Goal: Task Accomplishment & Management: Complete application form

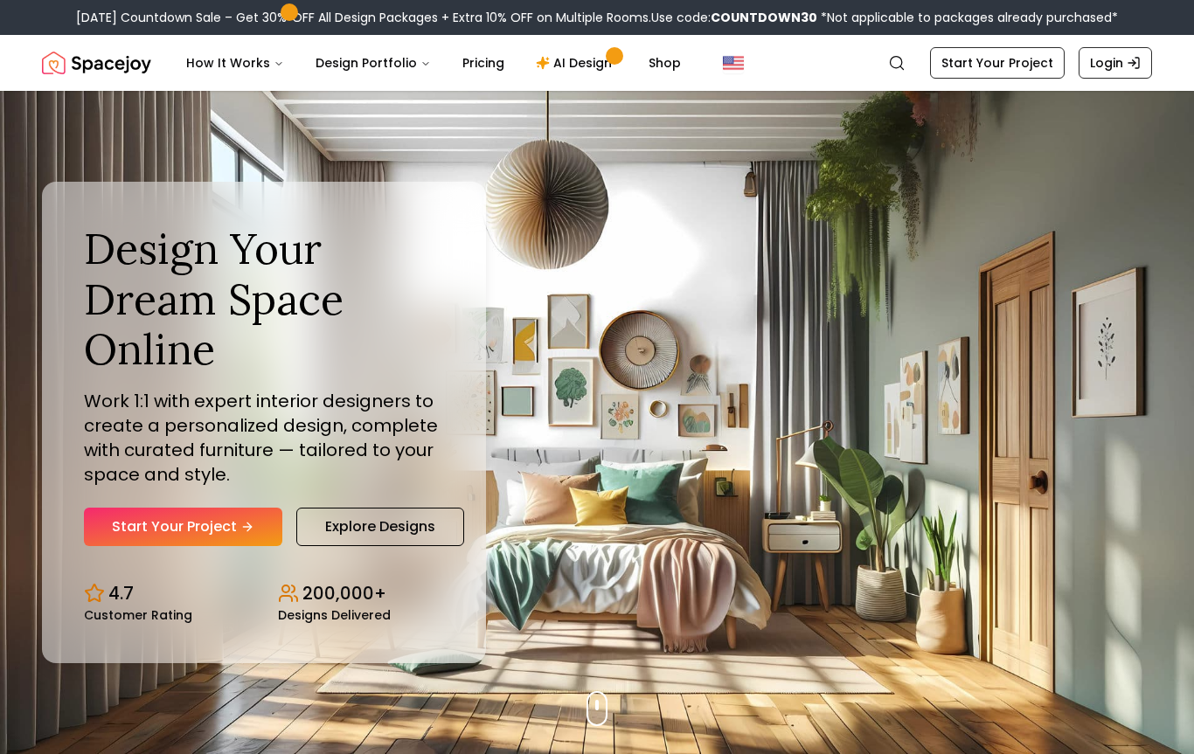
click at [233, 523] on link "Start Your Project" at bounding box center [183, 527] width 198 height 38
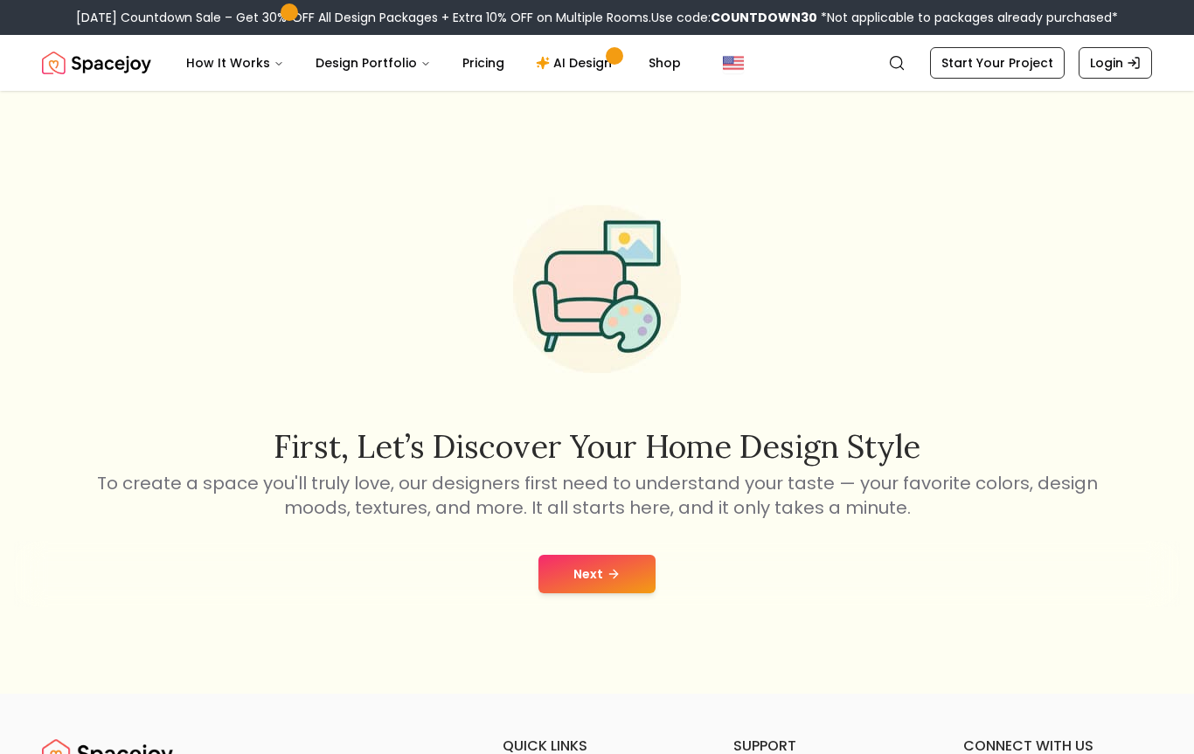
click at [627, 586] on button "Next" at bounding box center [596, 574] width 117 height 38
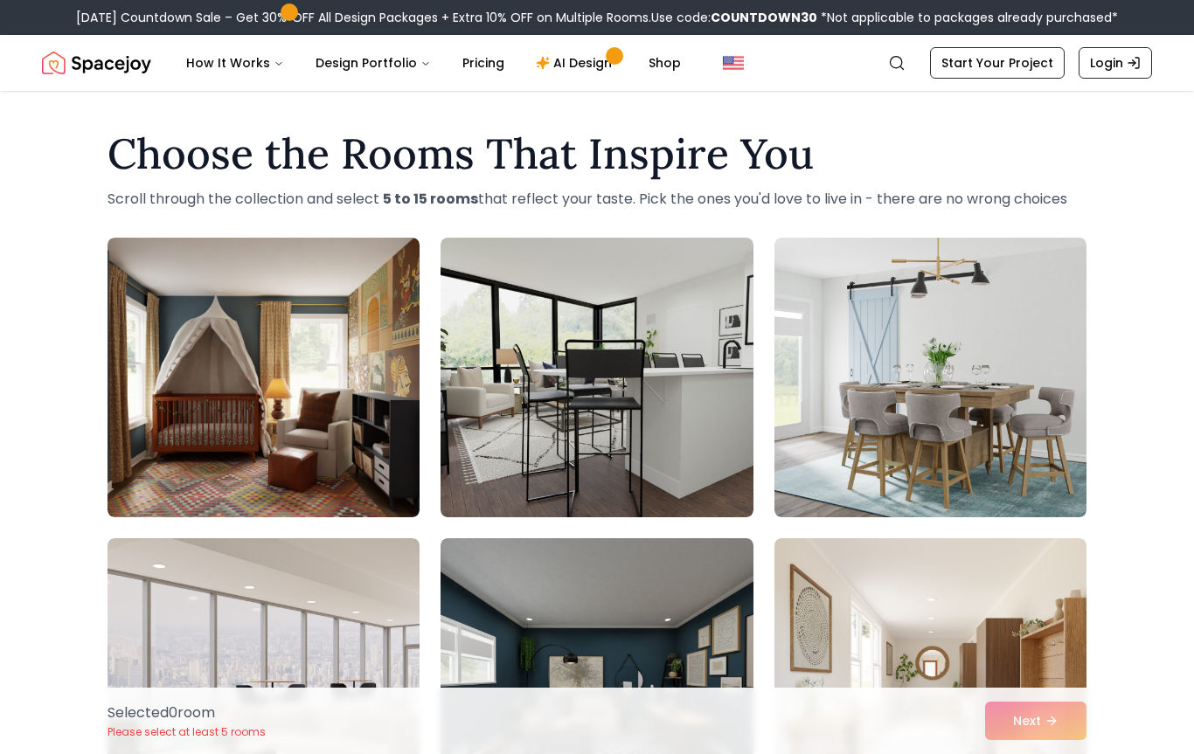
click at [330, 458] on img at bounding box center [263, 378] width 312 height 280
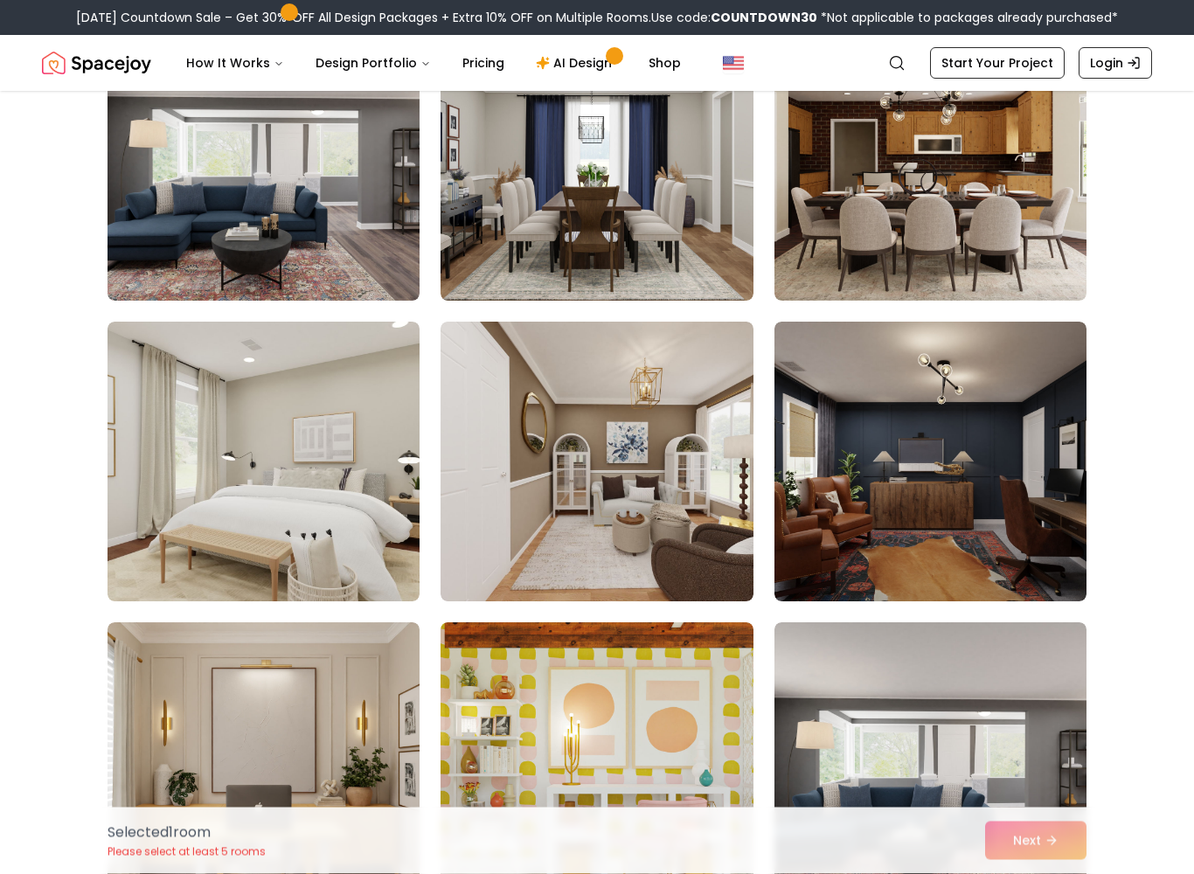
scroll to position [818, 0]
click at [286, 546] on img at bounding box center [263, 462] width 312 height 280
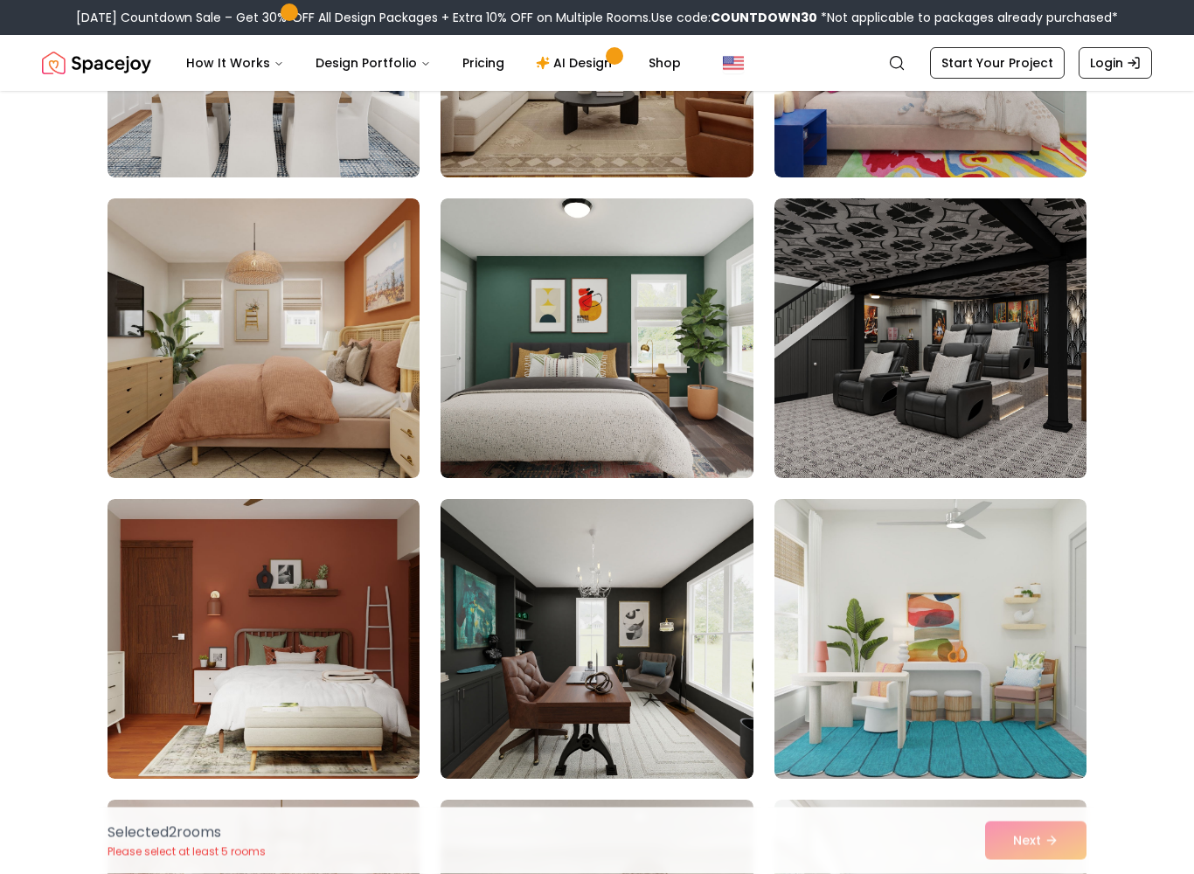
scroll to position [3046, 0]
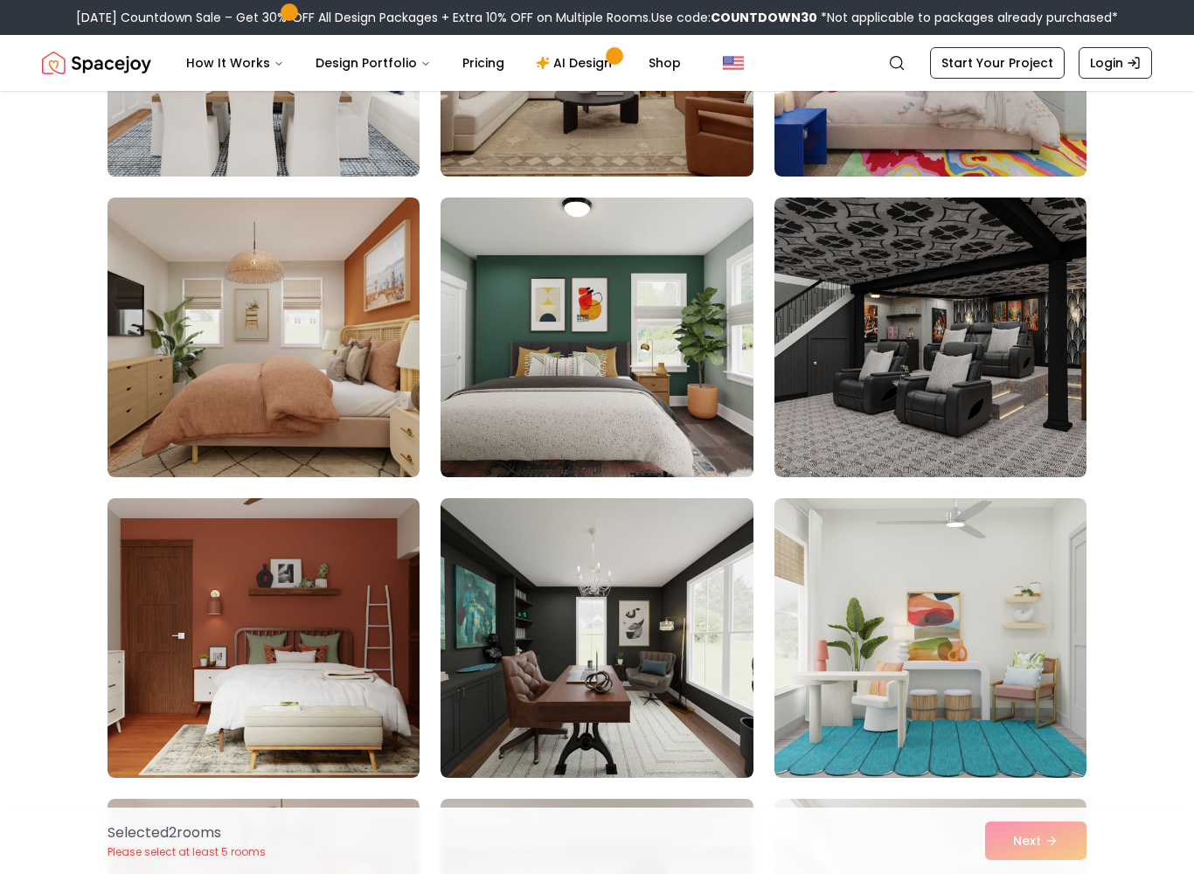
click at [308, 432] on img at bounding box center [263, 337] width 312 height 280
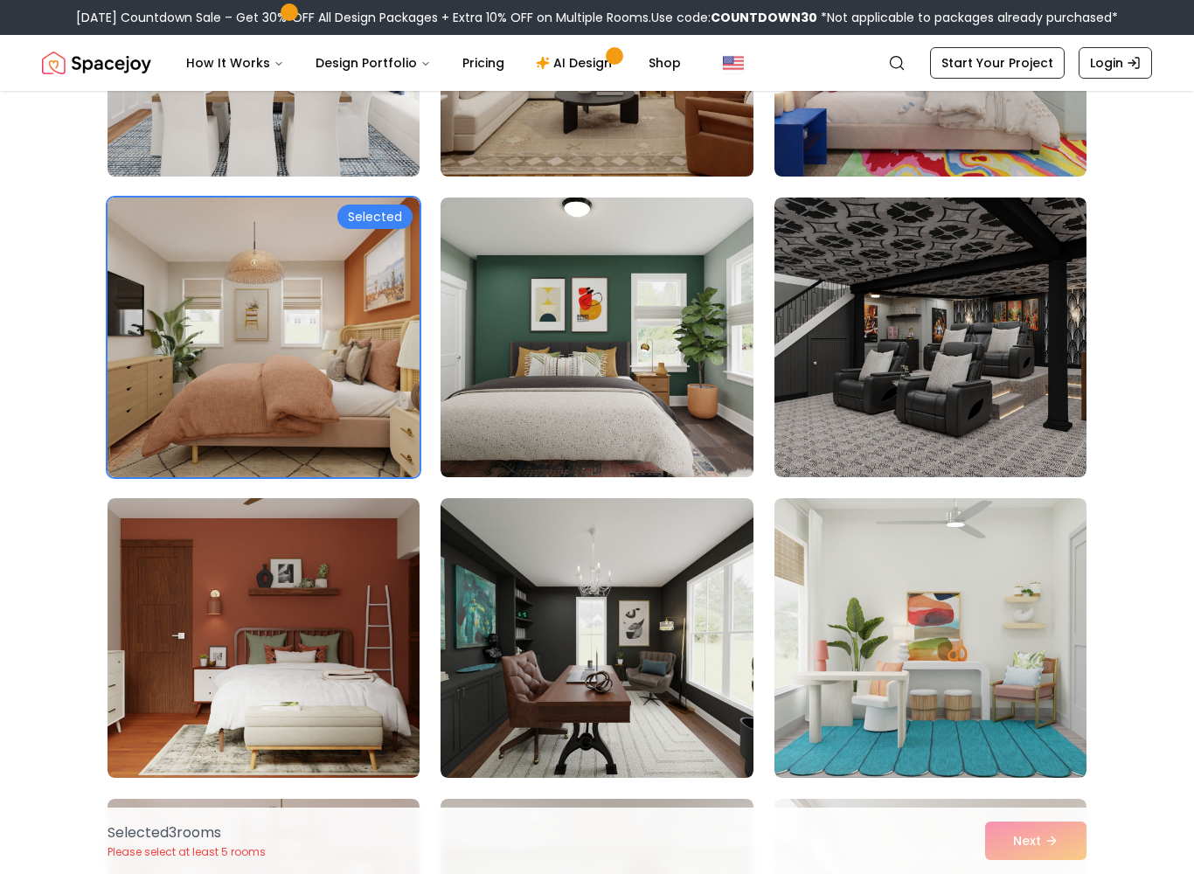
click at [997, 76] on link "Start Your Project" at bounding box center [997, 62] width 135 height 31
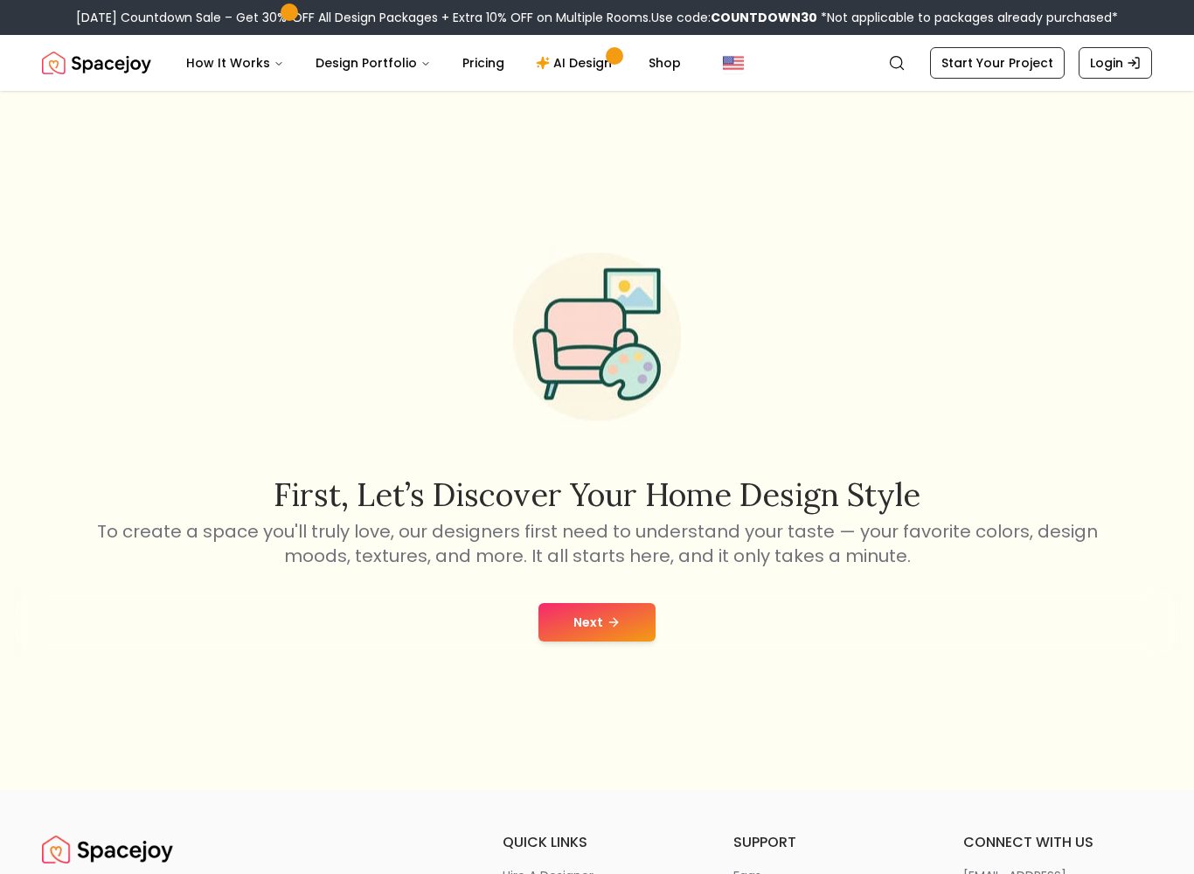
click at [619, 629] on button "Next" at bounding box center [596, 622] width 117 height 38
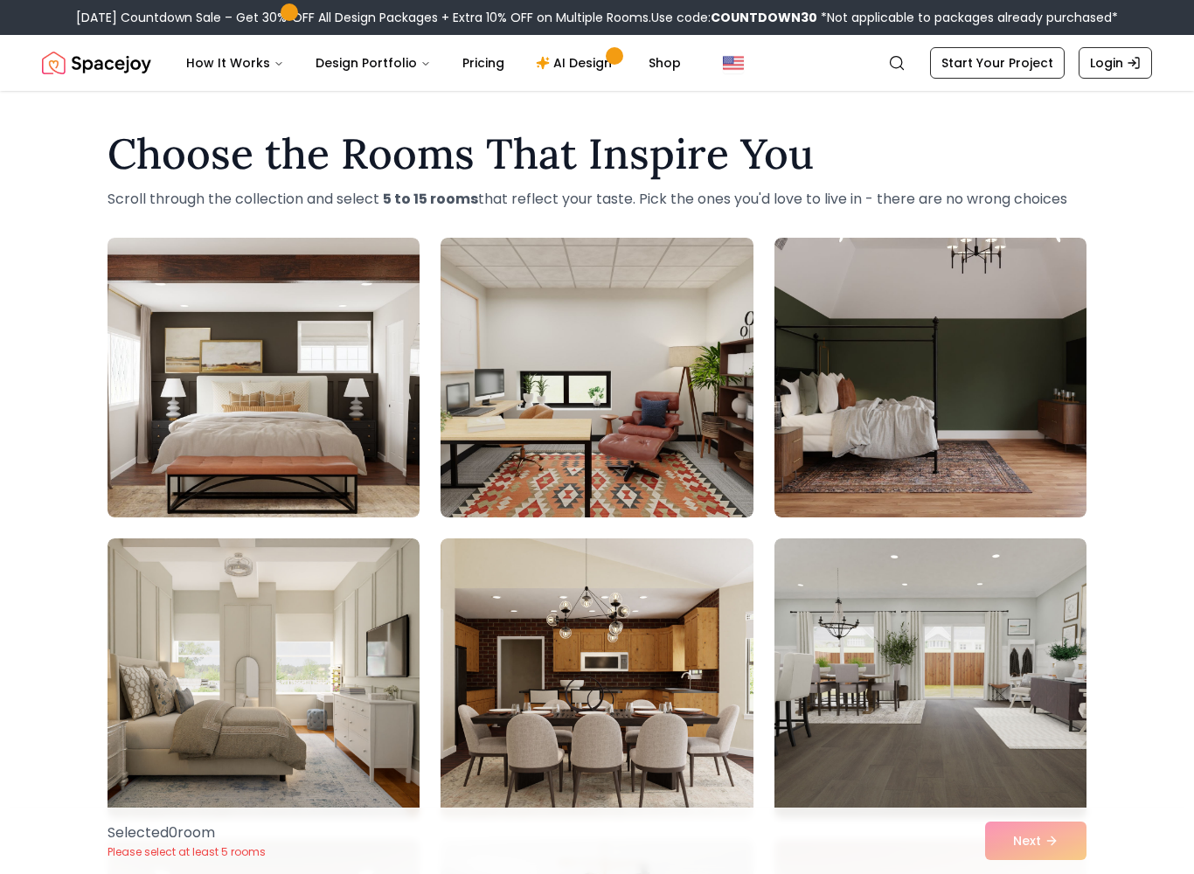
click at [272, 454] on img at bounding box center [263, 378] width 312 height 280
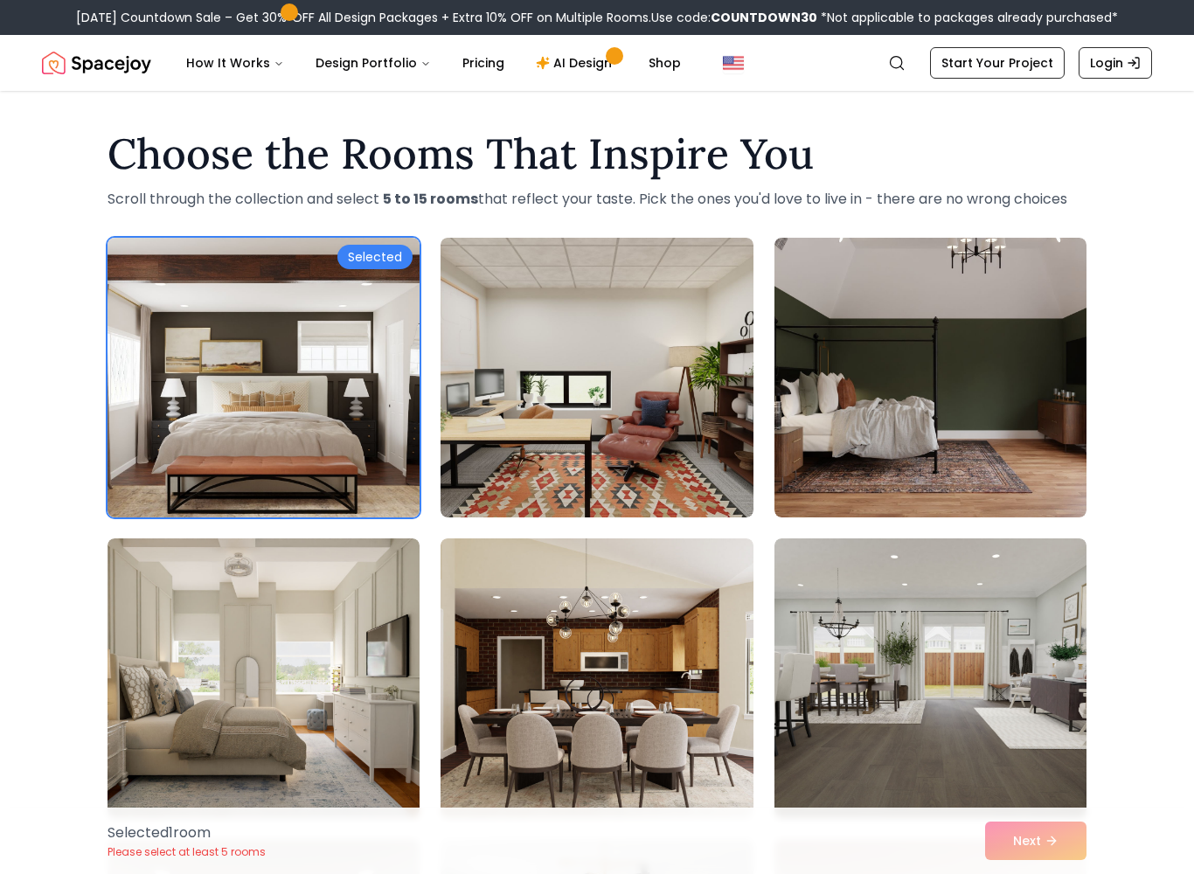
click at [1040, 52] on link "Start Your Project" at bounding box center [997, 62] width 135 height 31
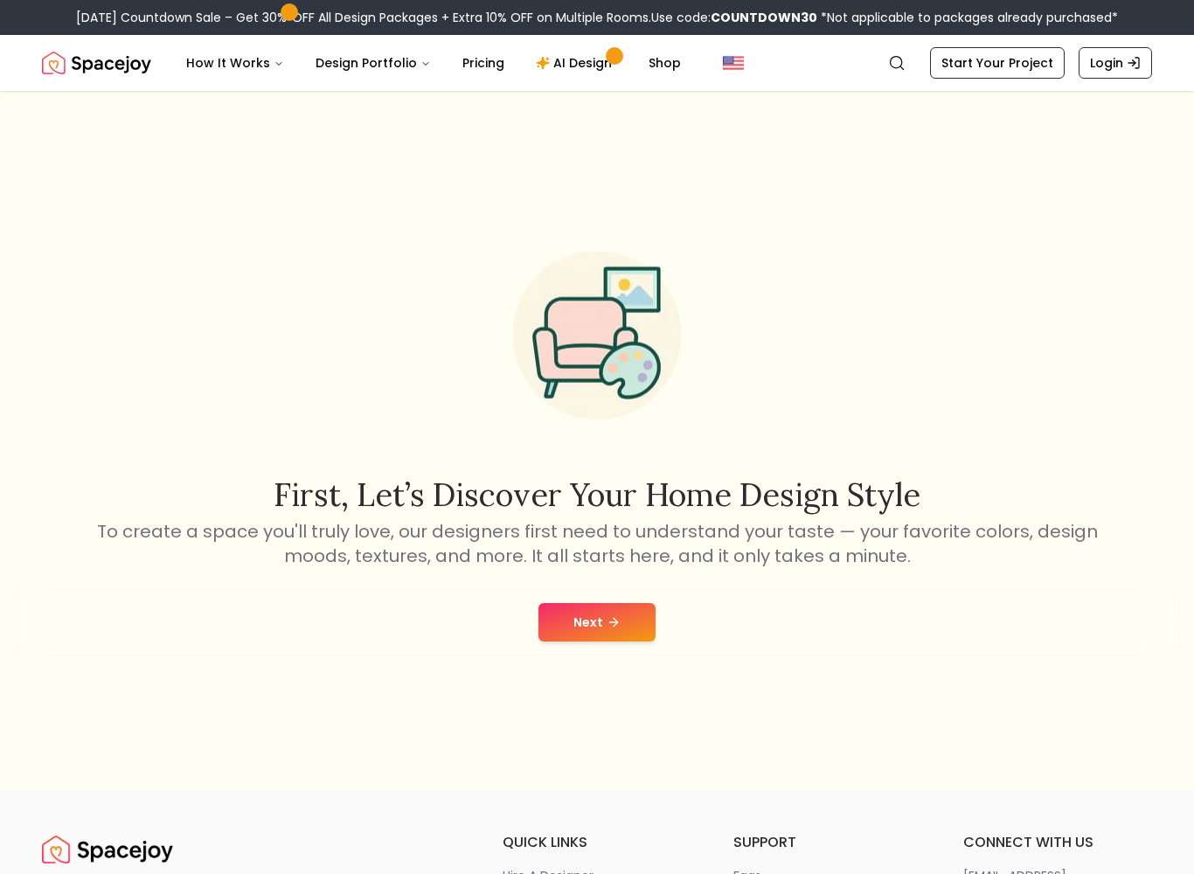
click at [587, 623] on button "Next" at bounding box center [596, 622] width 117 height 38
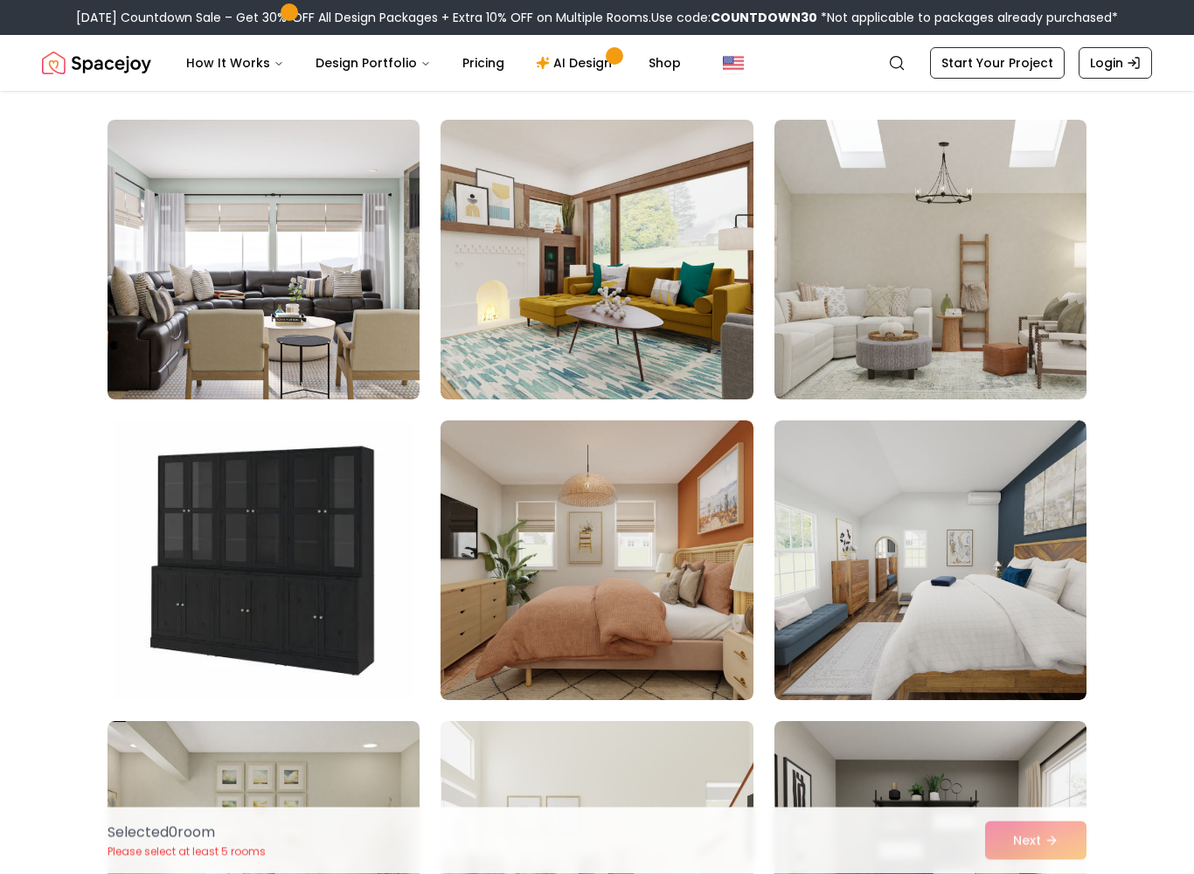
scroll to position [118, 0]
click at [616, 614] on img at bounding box center [596, 560] width 312 height 280
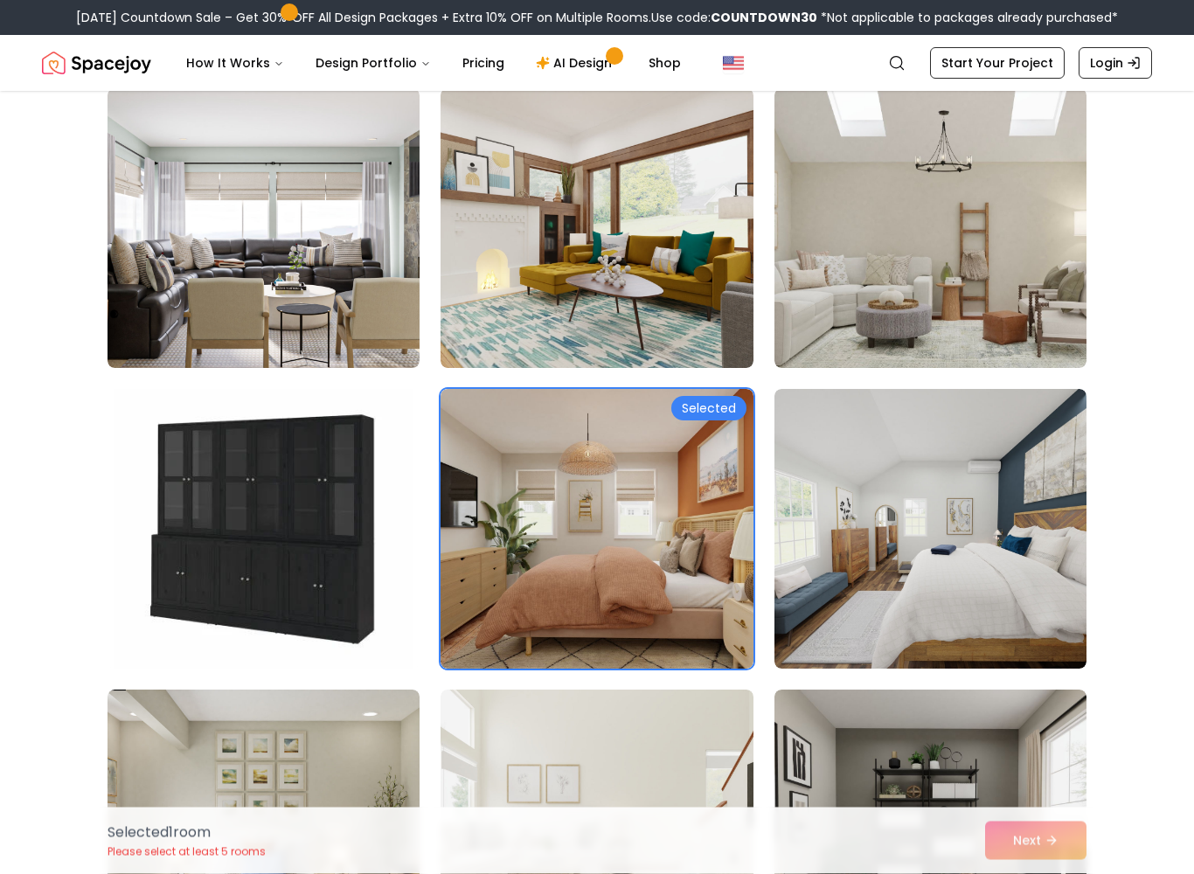
scroll to position [149, 0]
click at [1020, 753] on div "Selected 1 room Please select at least 5 rooms Next" at bounding box center [597, 840] width 1007 height 66
click at [1023, 753] on div "Selected 1 room Please select at least 5 rooms Next" at bounding box center [597, 840] width 1007 height 66
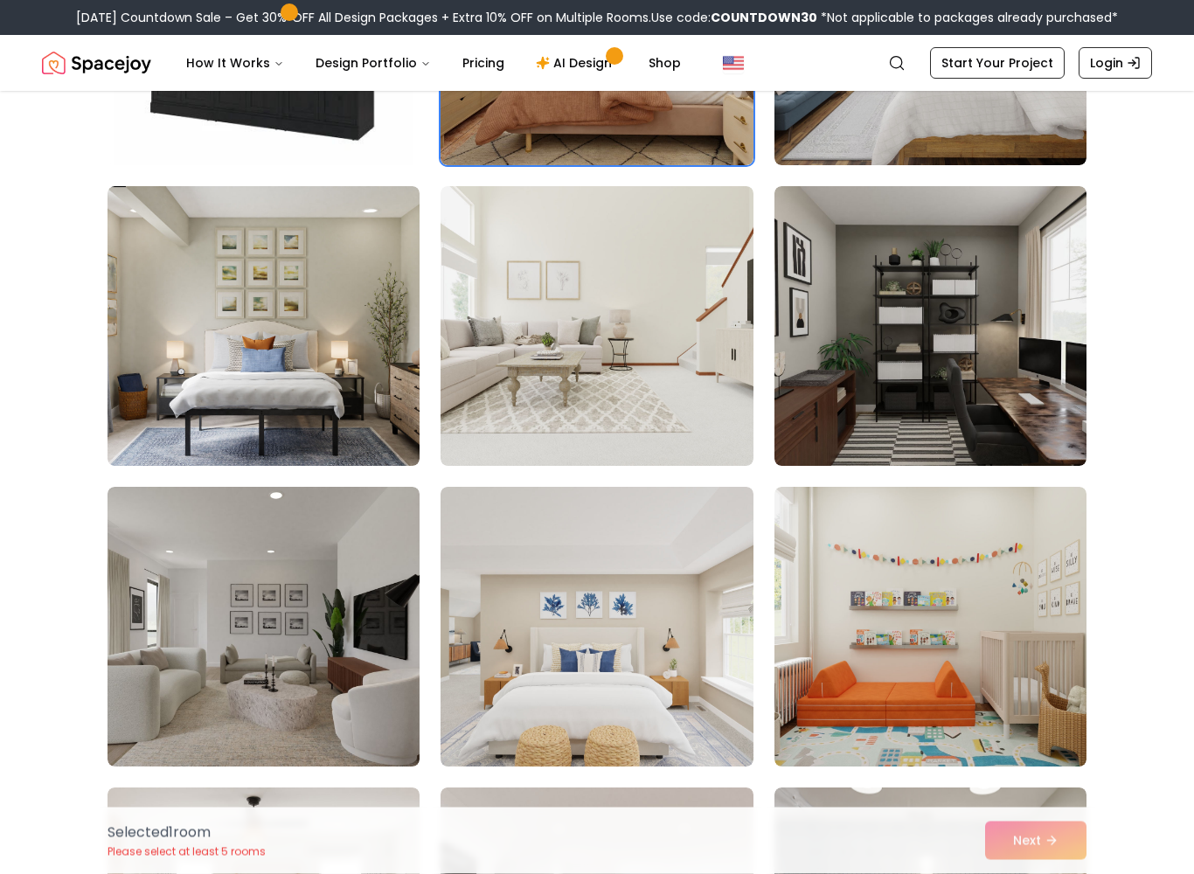
scroll to position [653, 0]
click at [295, 424] on img at bounding box center [263, 326] width 312 height 280
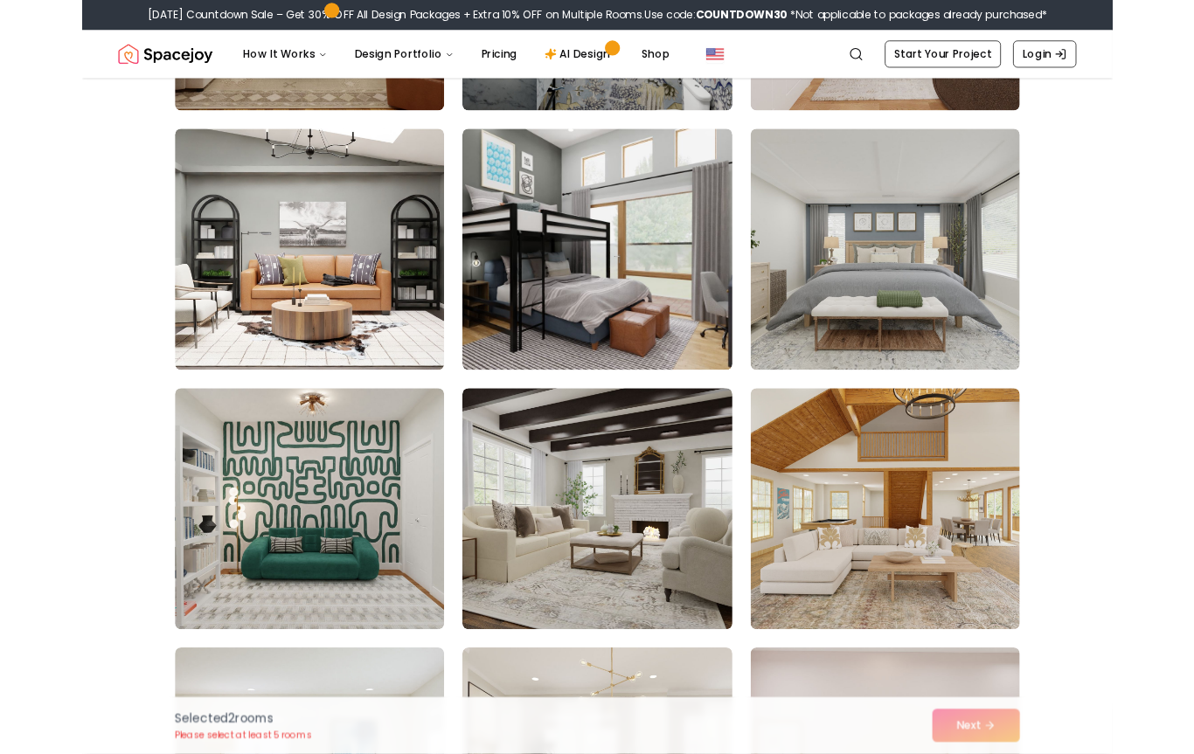
scroll to position [3391, 0]
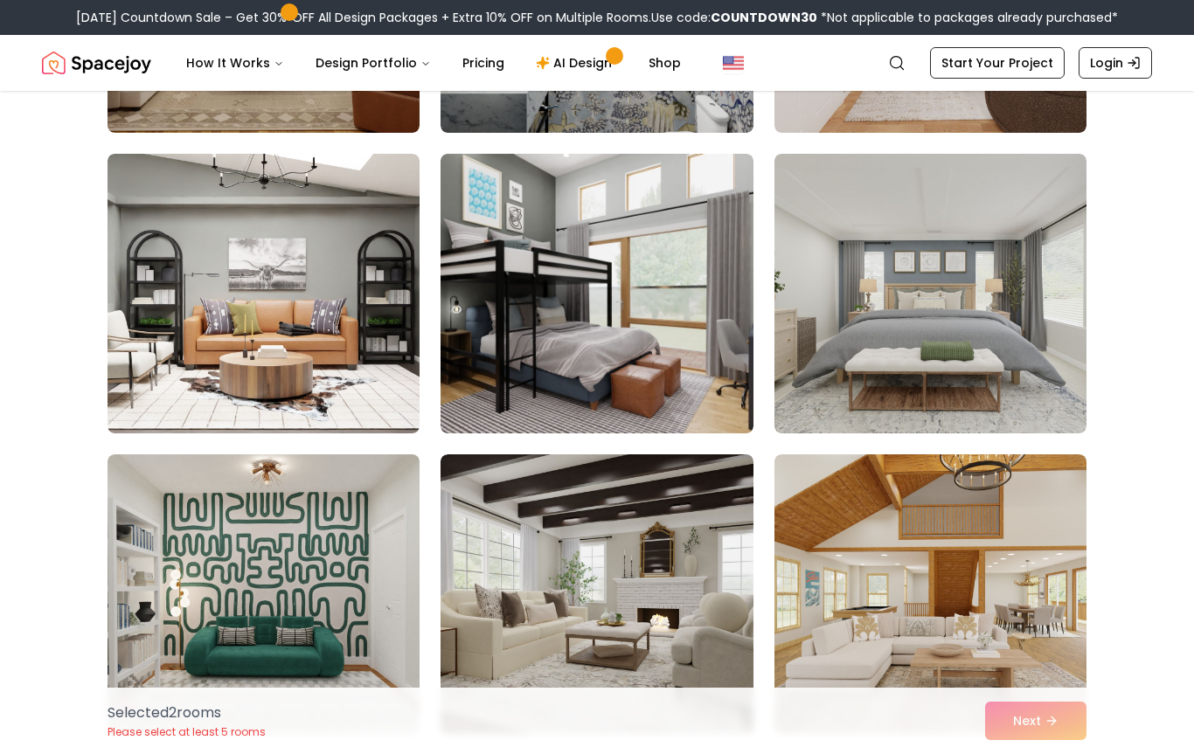
click at [1004, 347] on img at bounding box center [930, 294] width 312 height 280
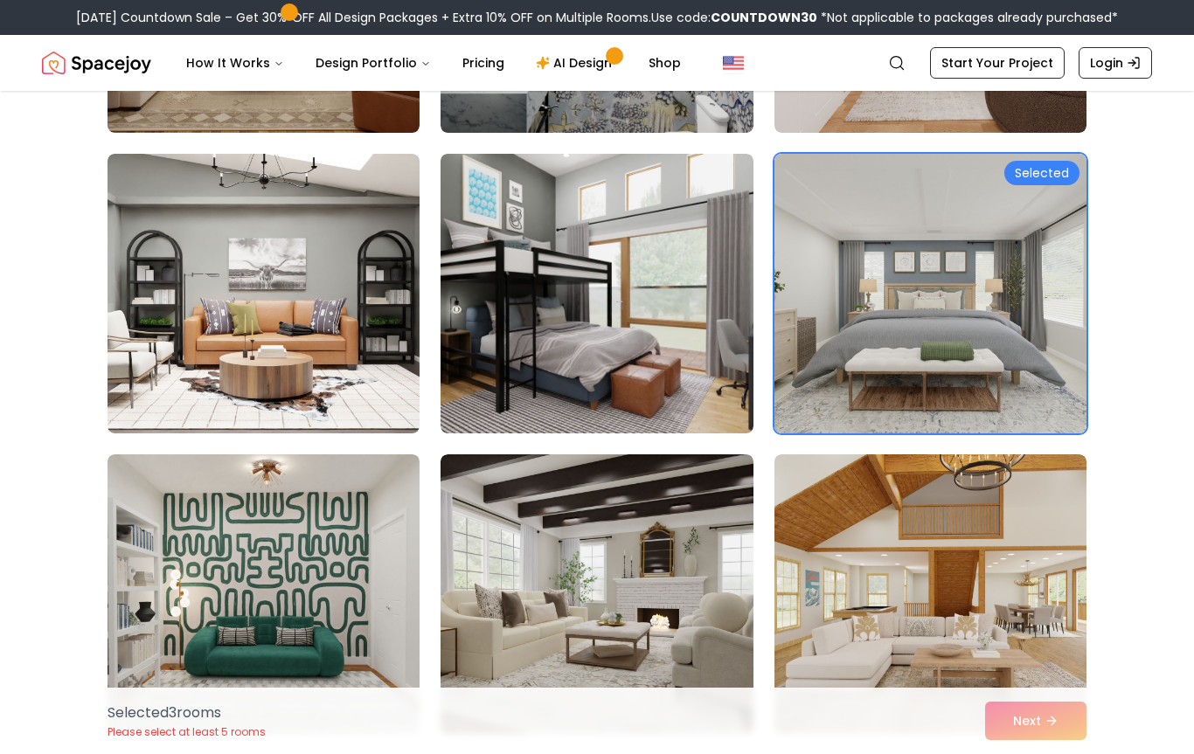
click at [1000, 348] on img at bounding box center [930, 294] width 312 height 280
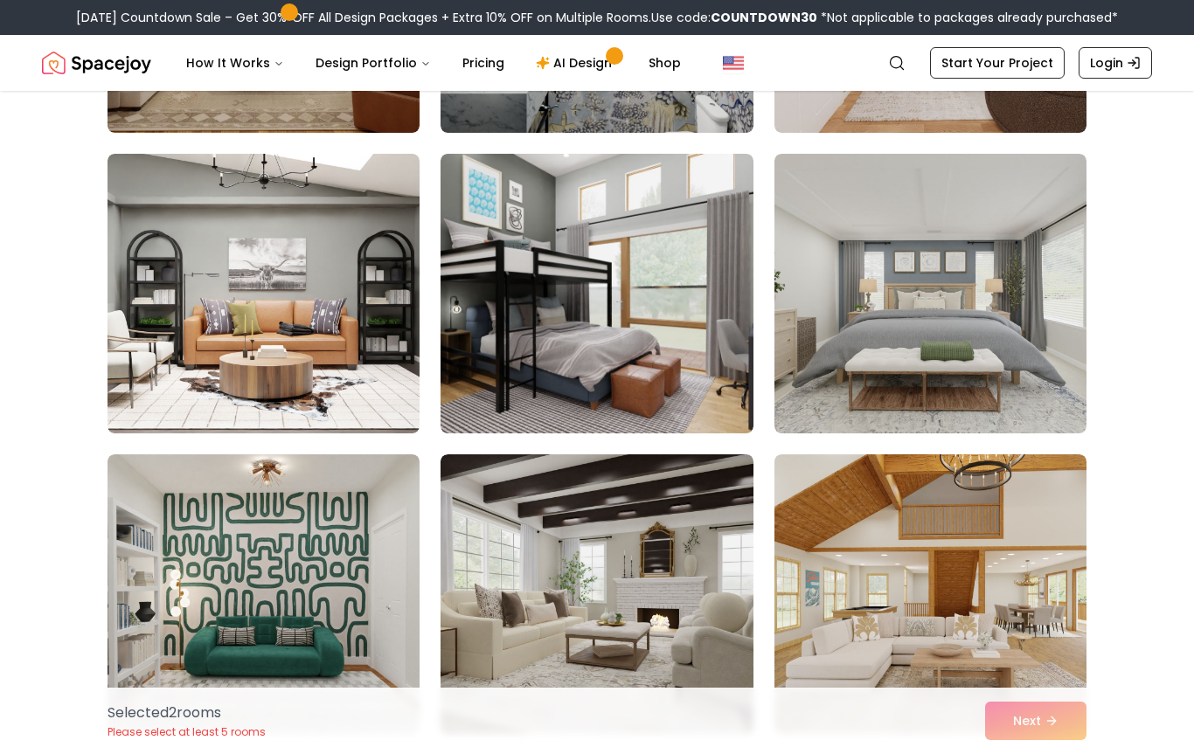
click at [987, 371] on img at bounding box center [930, 294] width 312 height 280
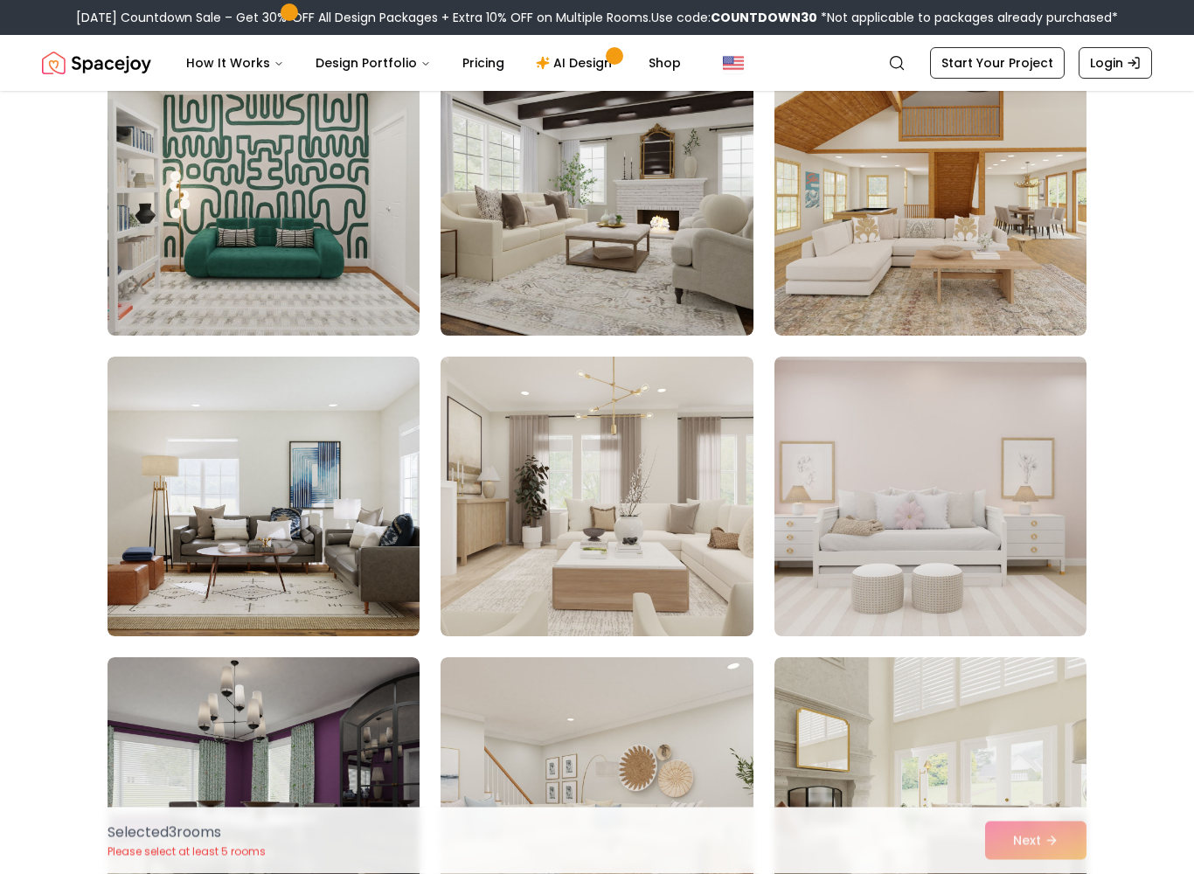
scroll to position [3789, 0]
click at [319, 557] on img at bounding box center [263, 497] width 312 height 280
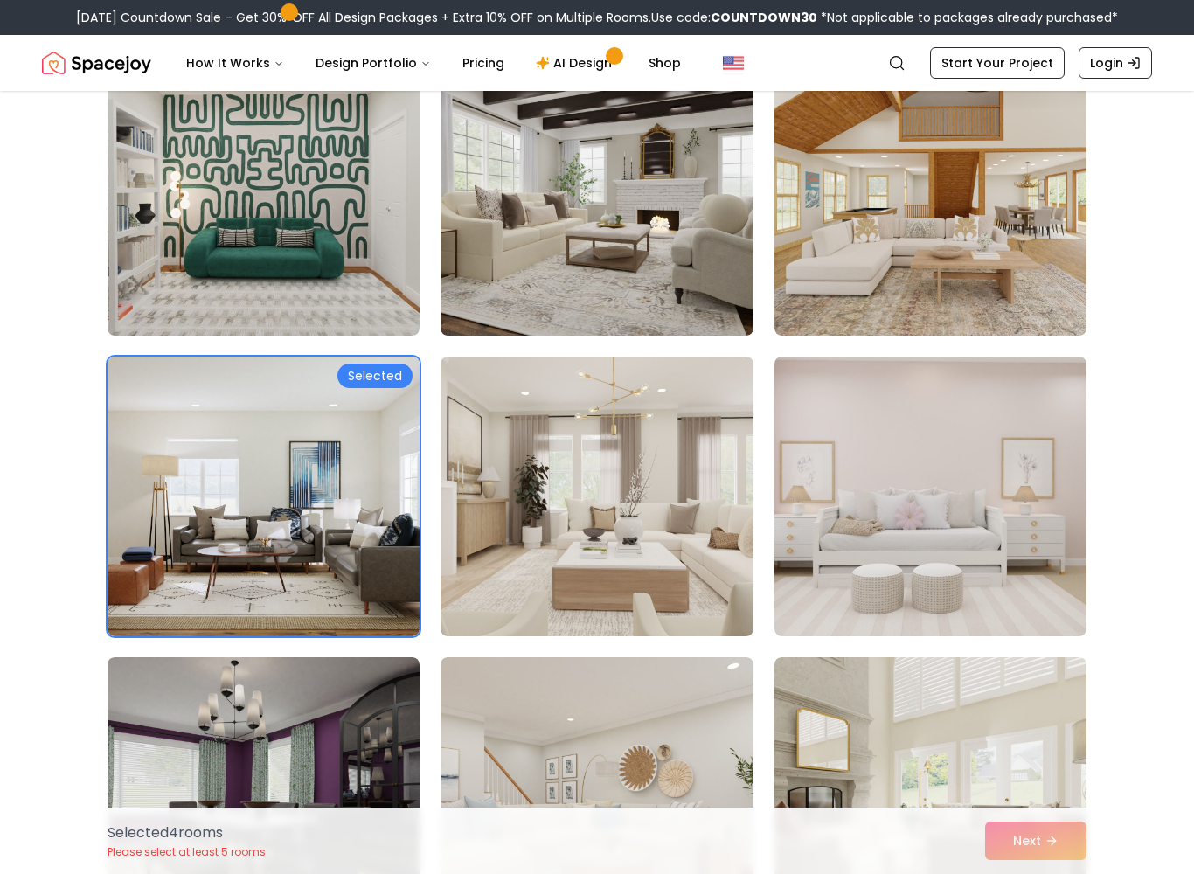
click at [942, 551] on img at bounding box center [930, 497] width 312 height 280
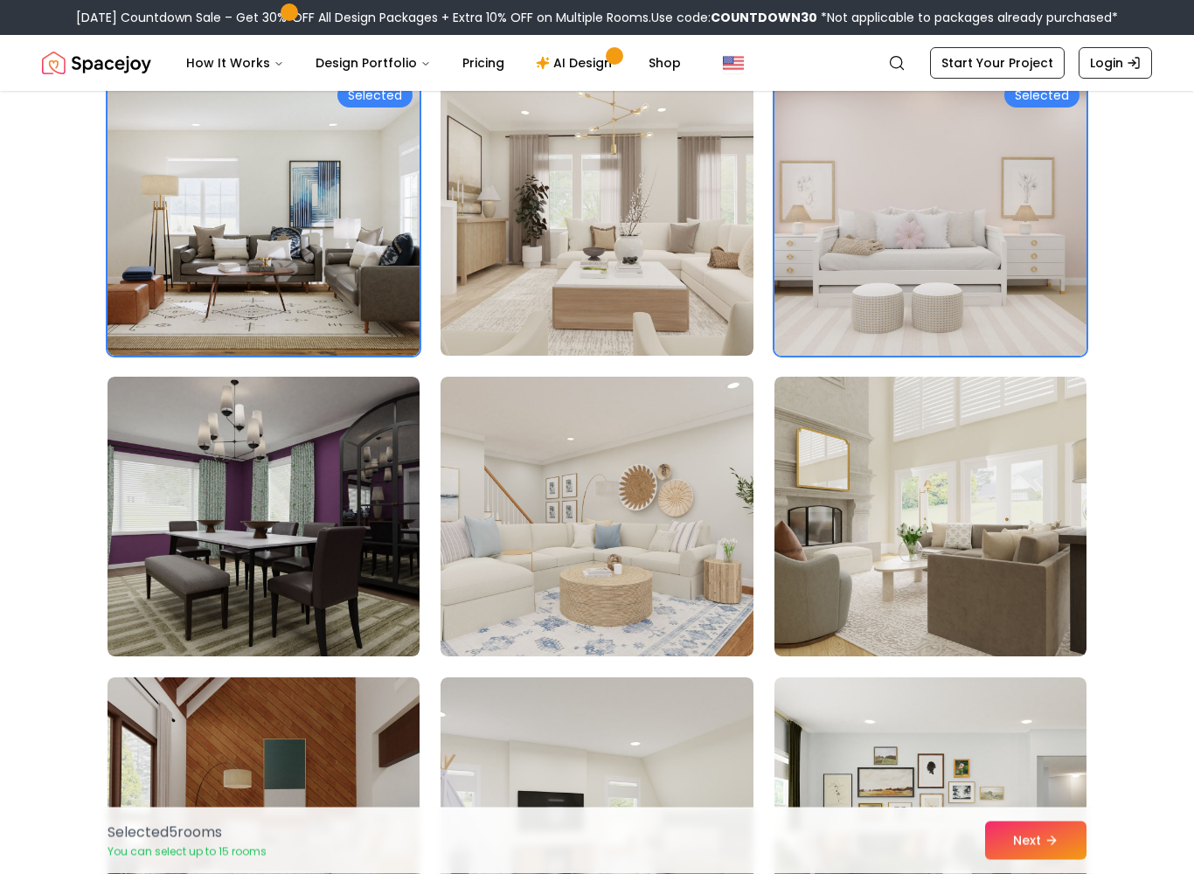
scroll to position [4070, 0]
click at [1036, 753] on button "Next" at bounding box center [1035, 840] width 101 height 38
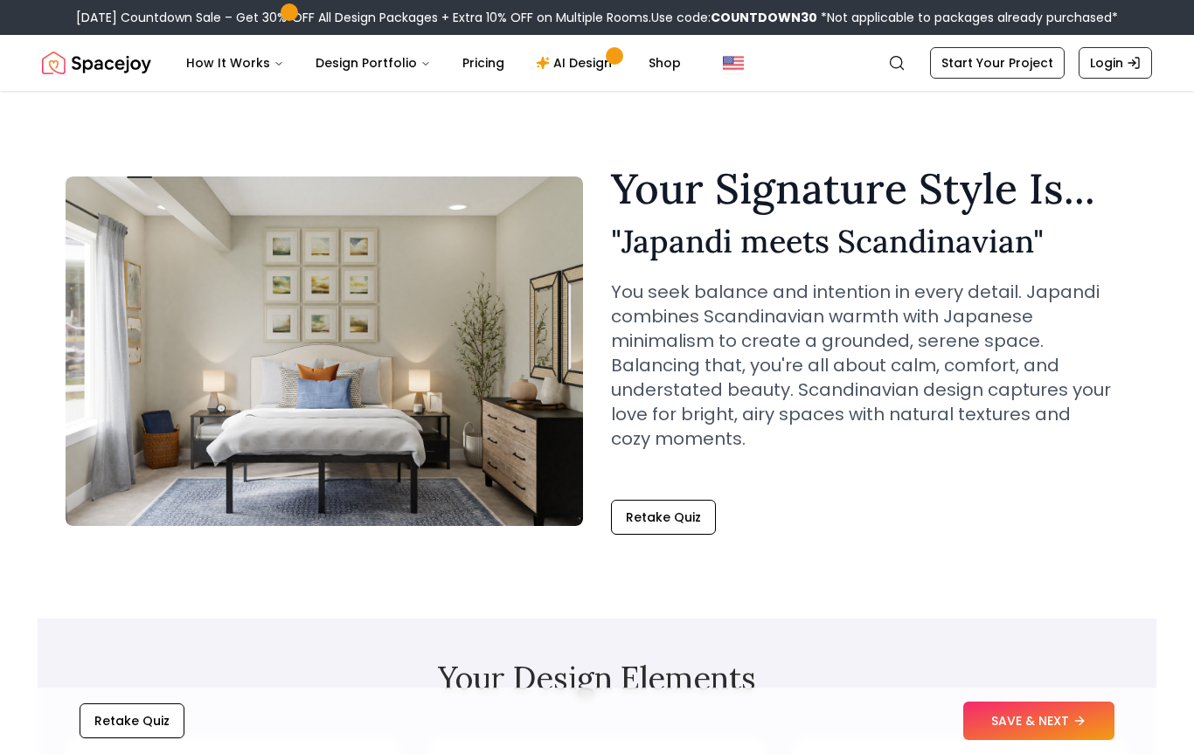
click at [677, 500] on button "Retake Quiz" at bounding box center [663, 517] width 105 height 35
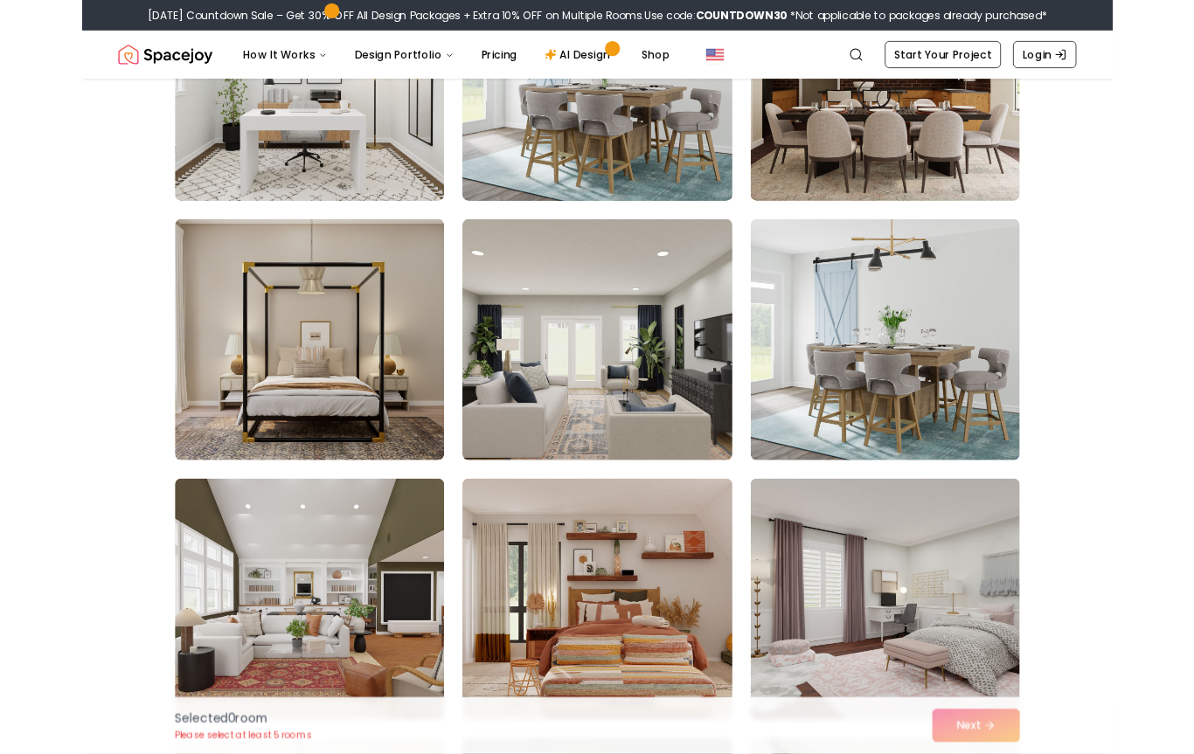
scroll to position [282, 0]
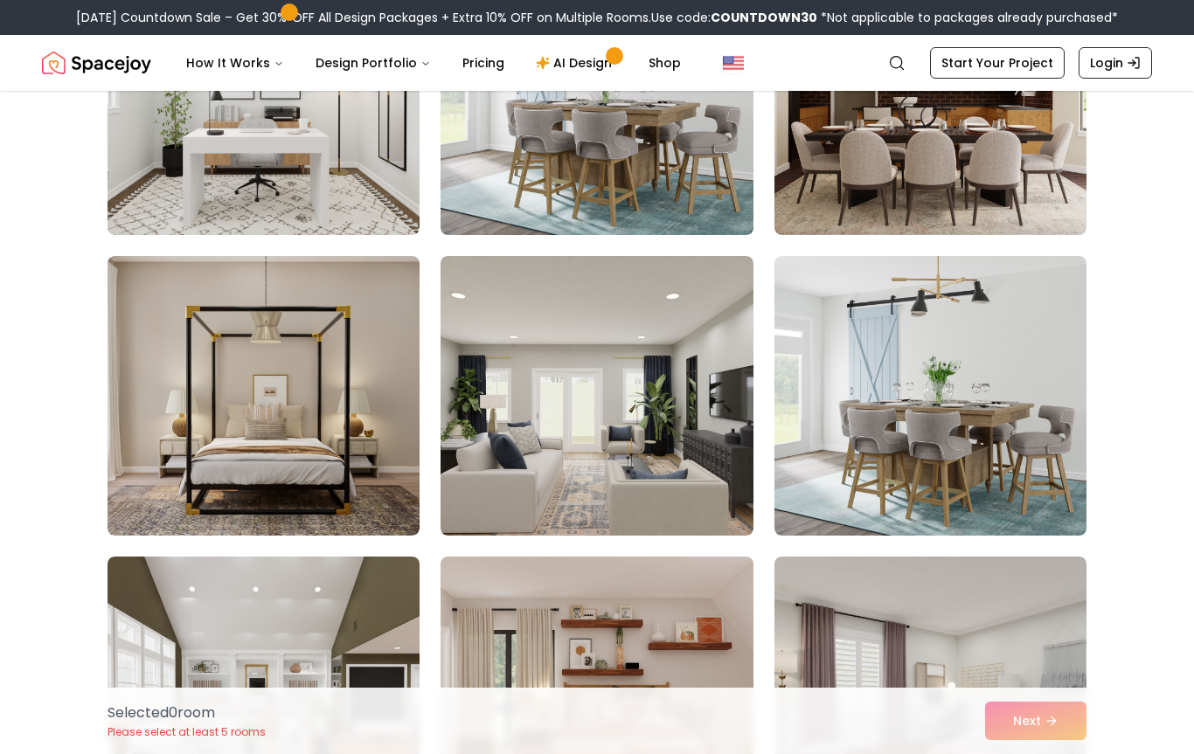
click at [274, 458] on img at bounding box center [263, 396] width 312 height 280
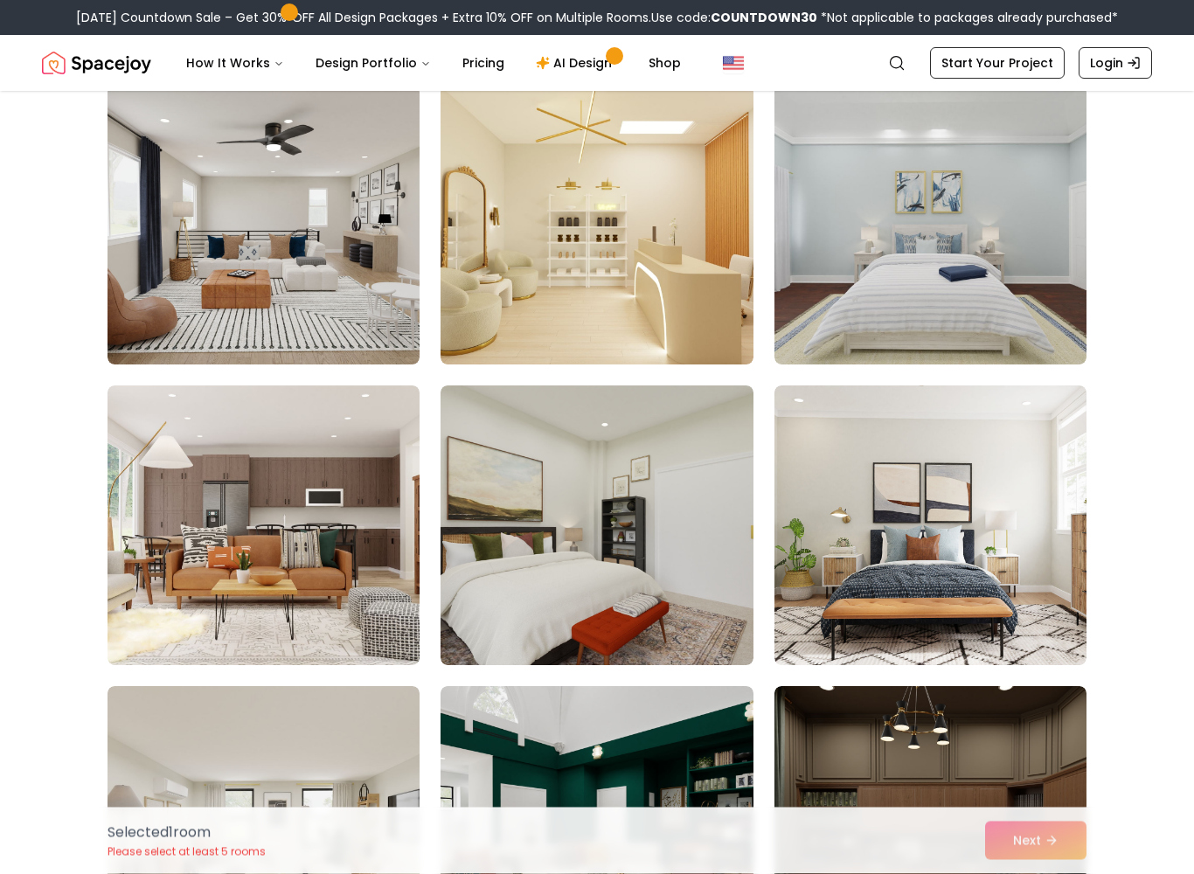
scroll to position [3160, 0]
click at [627, 600] on img at bounding box center [596, 524] width 312 height 280
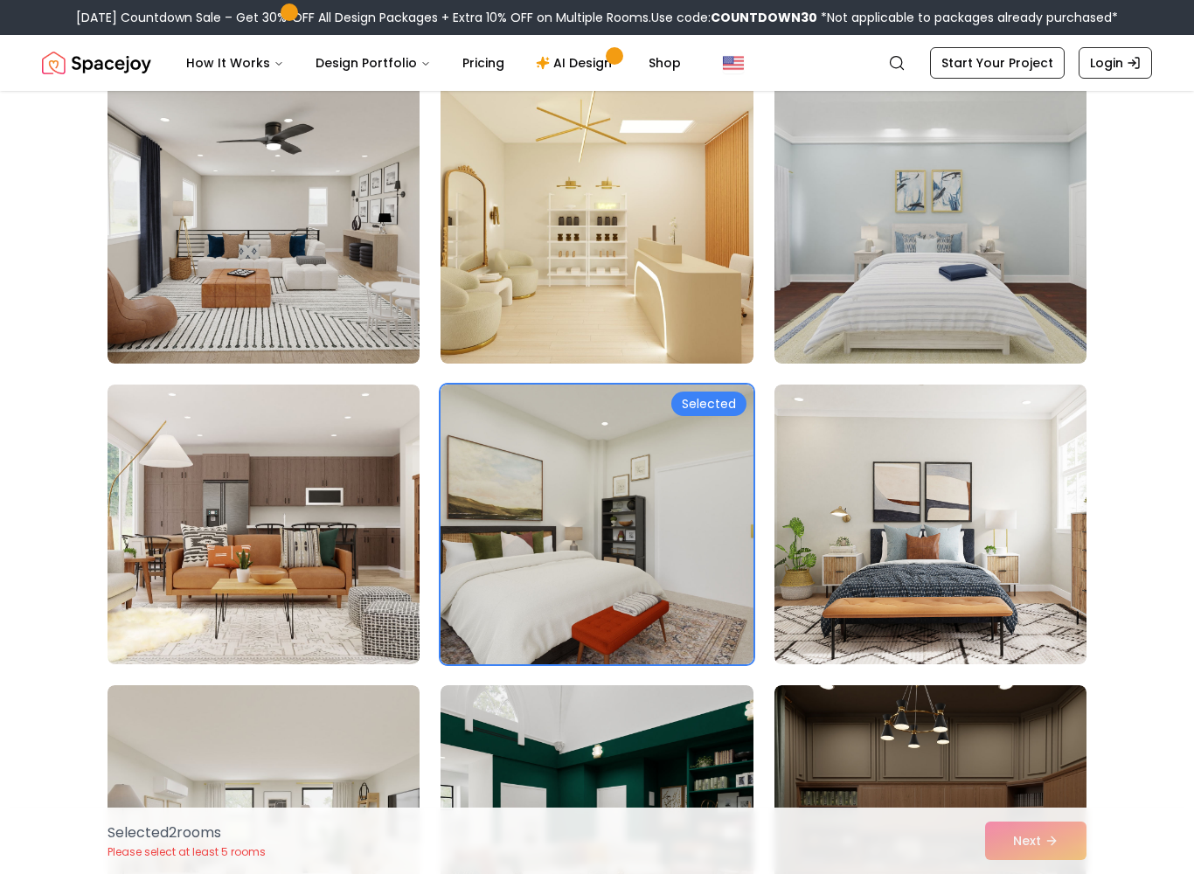
click at [897, 557] on img at bounding box center [930, 524] width 312 height 280
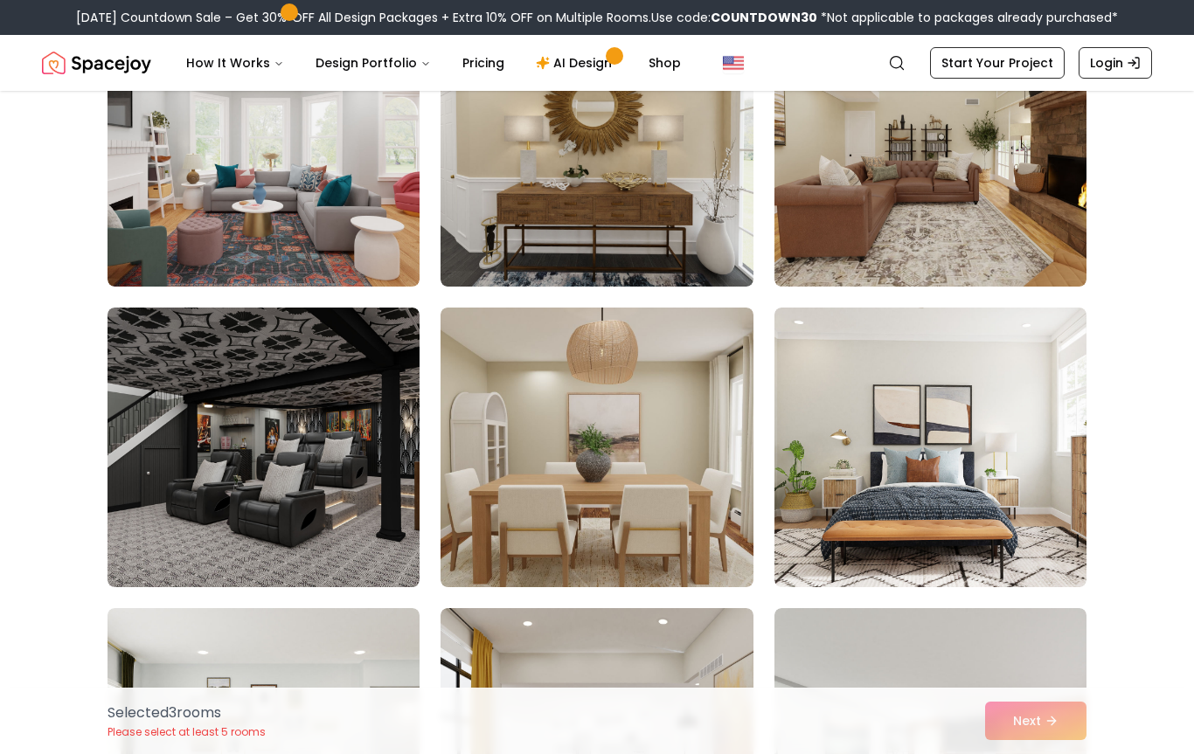
scroll to position [4436, 0]
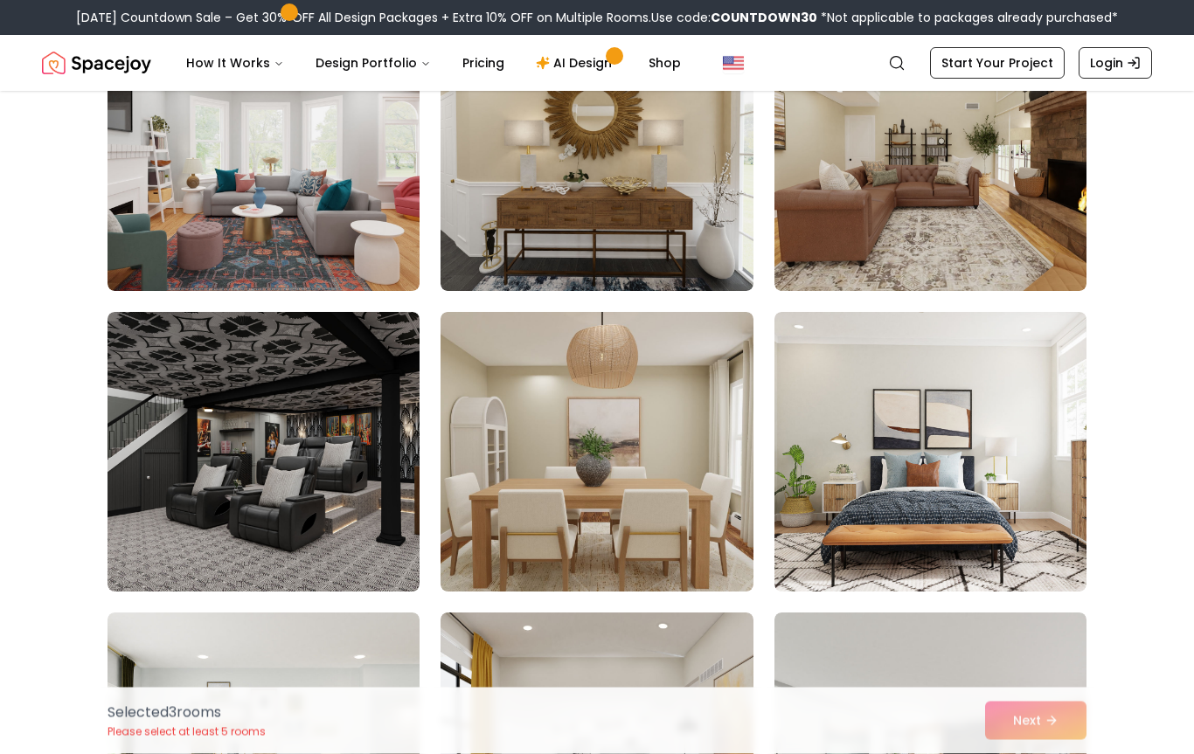
click at [940, 447] on img at bounding box center [930, 453] width 312 height 280
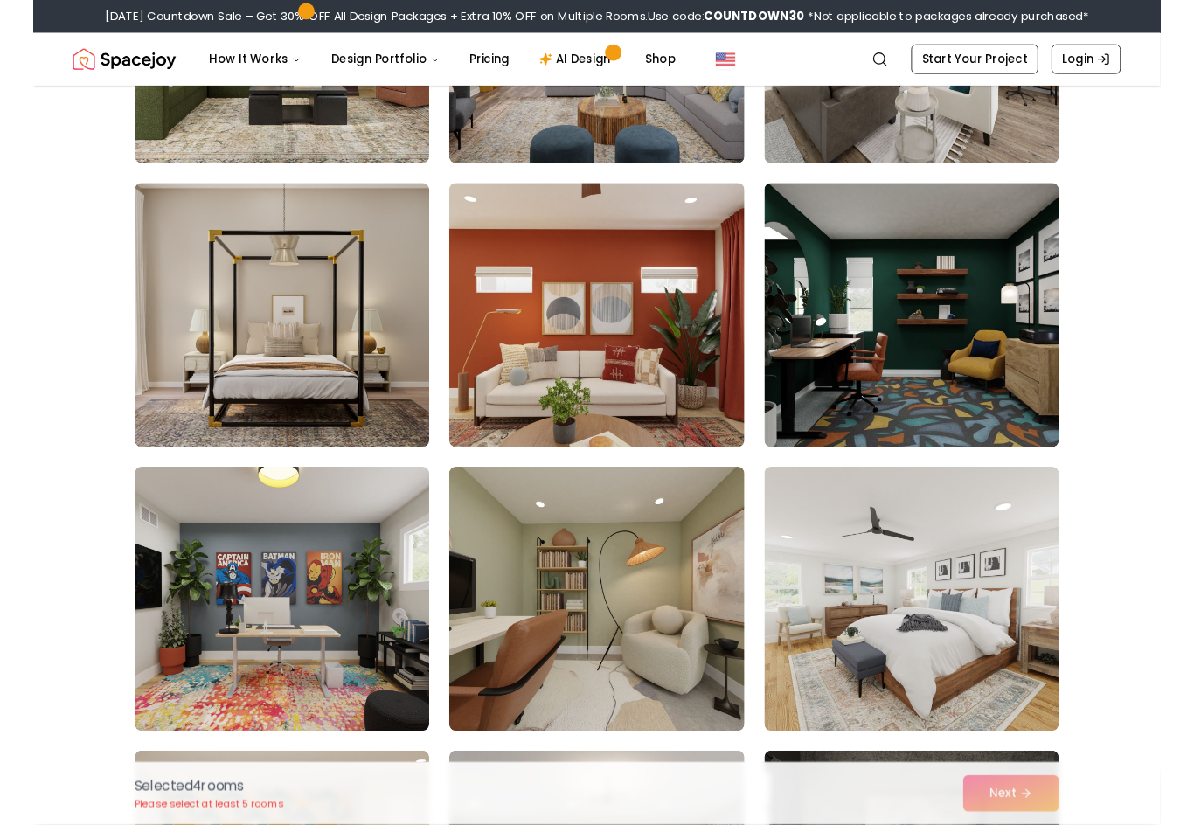
scroll to position [5155, 0]
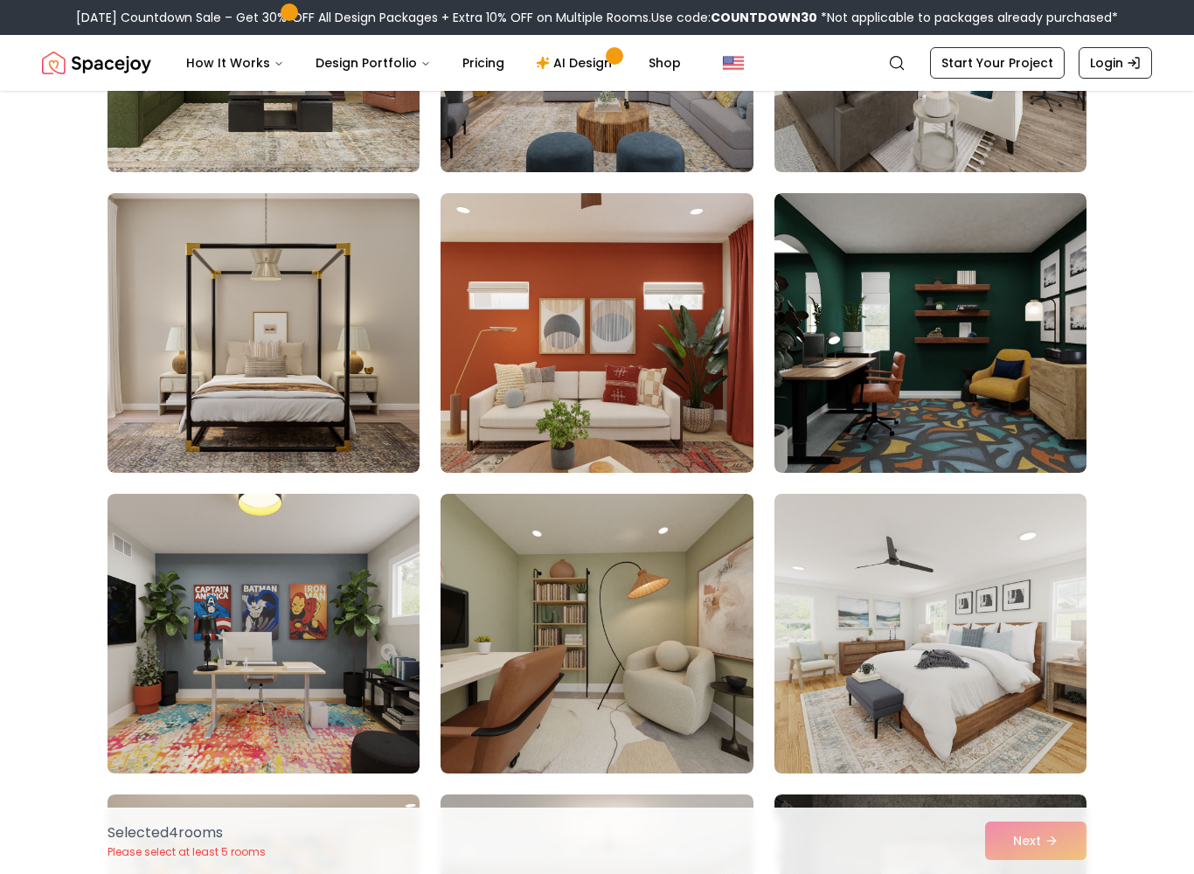
click at [301, 371] on img at bounding box center [263, 333] width 312 height 280
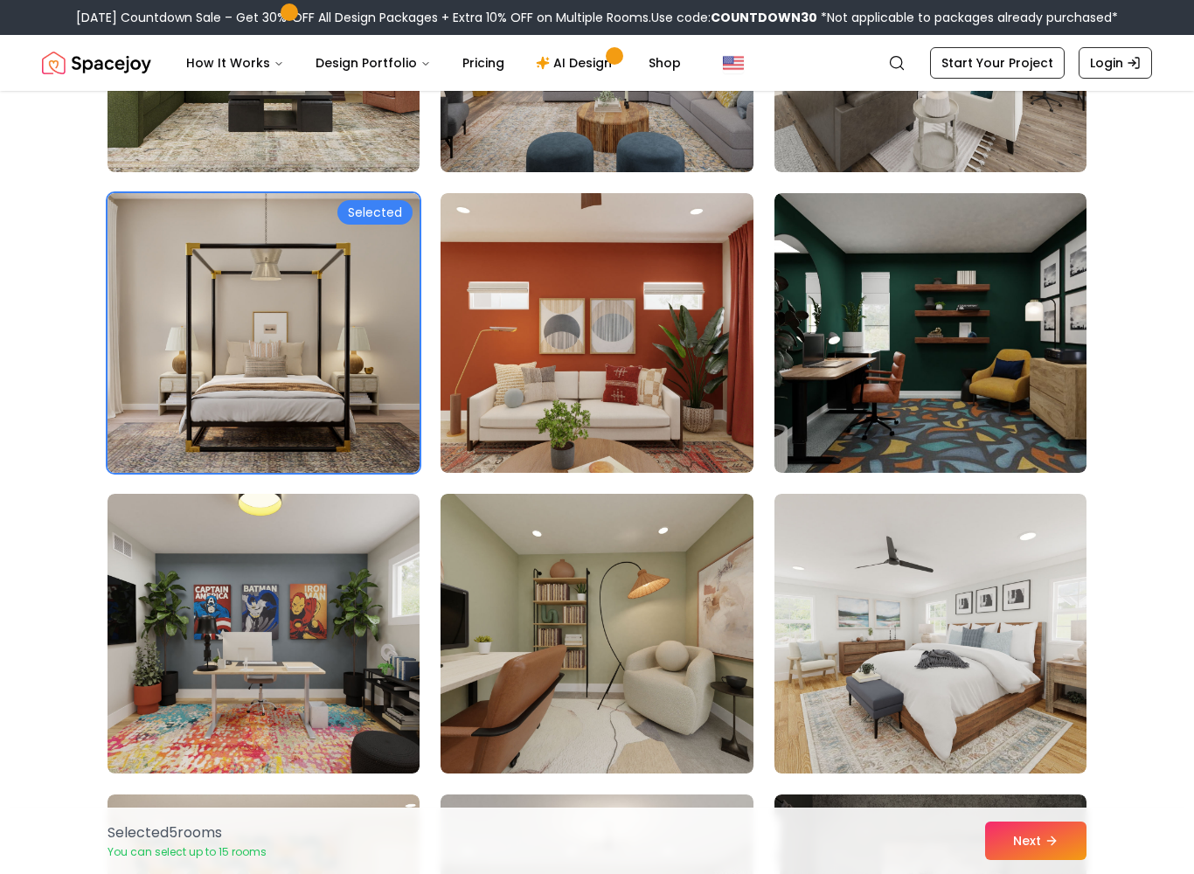
click at [1035, 753] on button "Next" at bounding box center [1035, 840] width 101 height 38
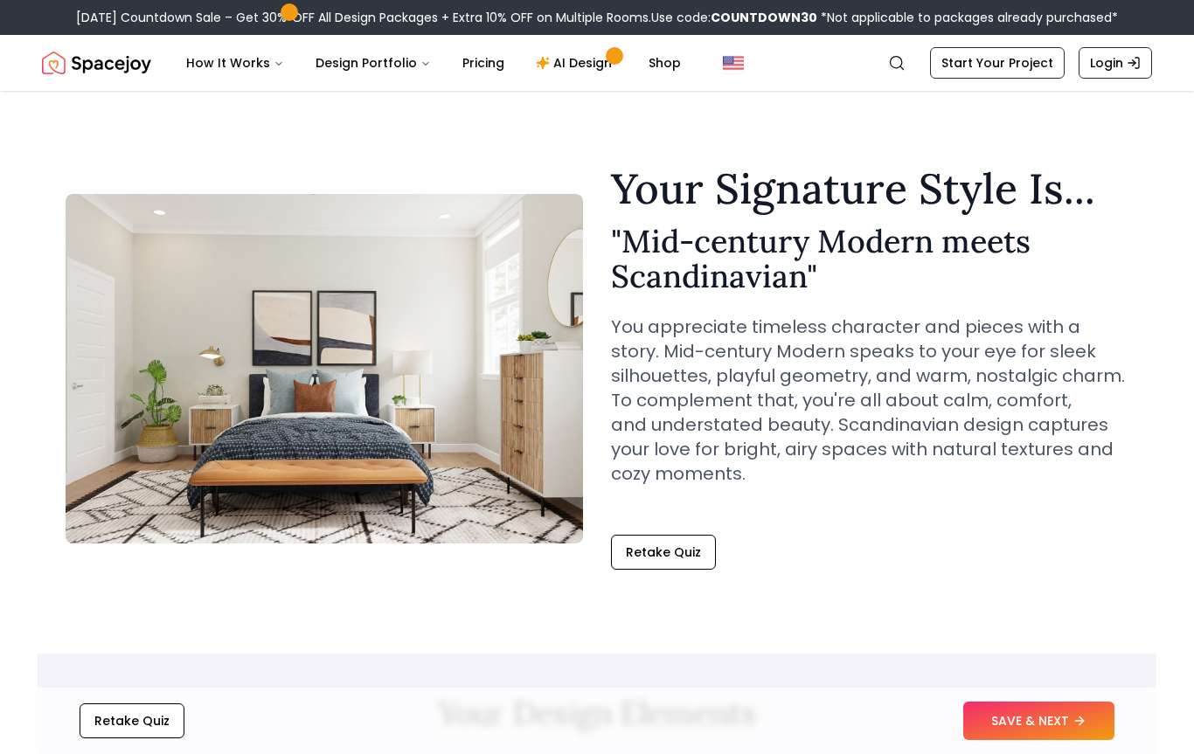
click at [1077, 726] on icon at bounding box center [1079, 721] width 14 height 14
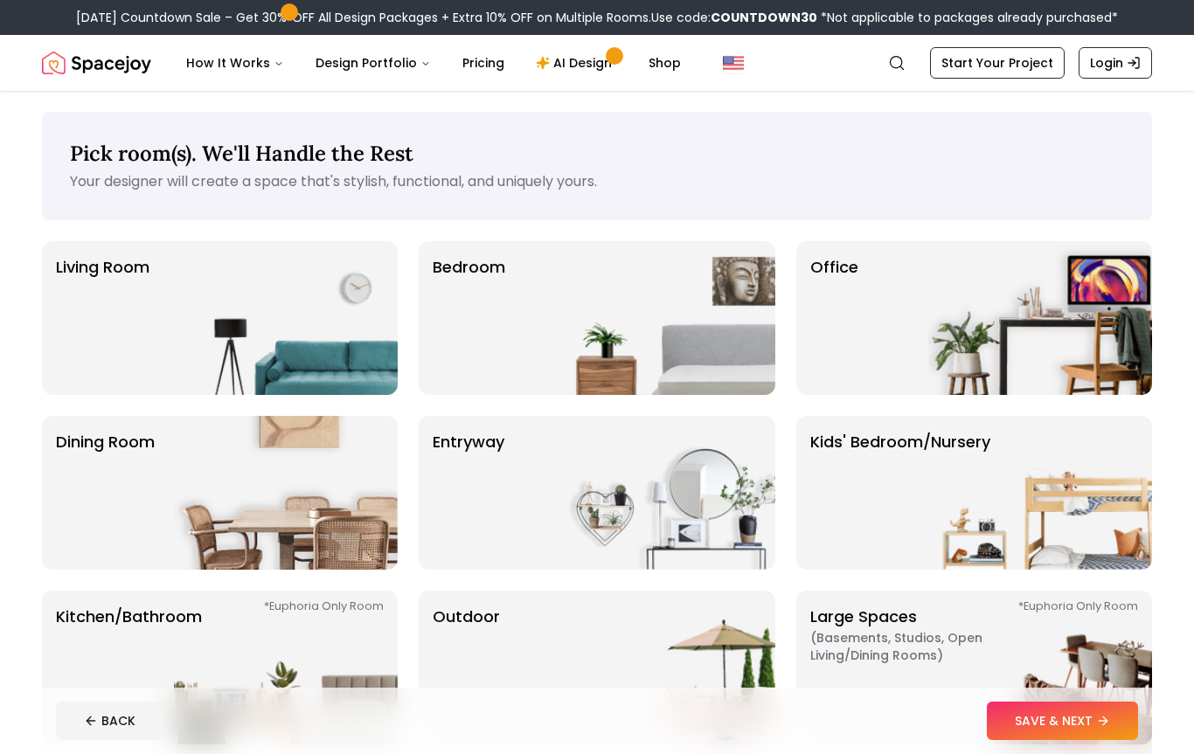
click at [700, 344] on img at bounding box center [663, 318] width 224 height 154
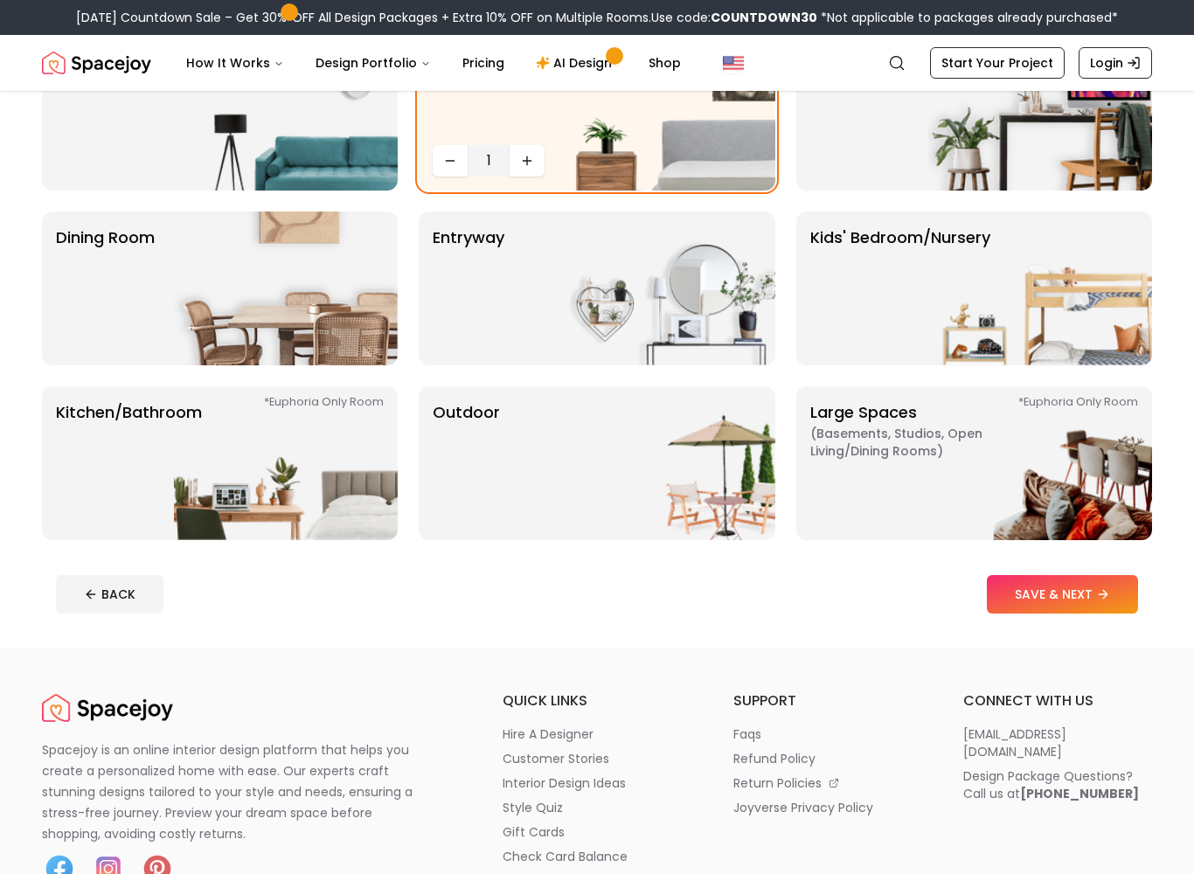
scroll to position [205, 0]
click at [1074, 599] on button "SAVE & NEXT" at bounding box center [1062, 593] width 151 height 38
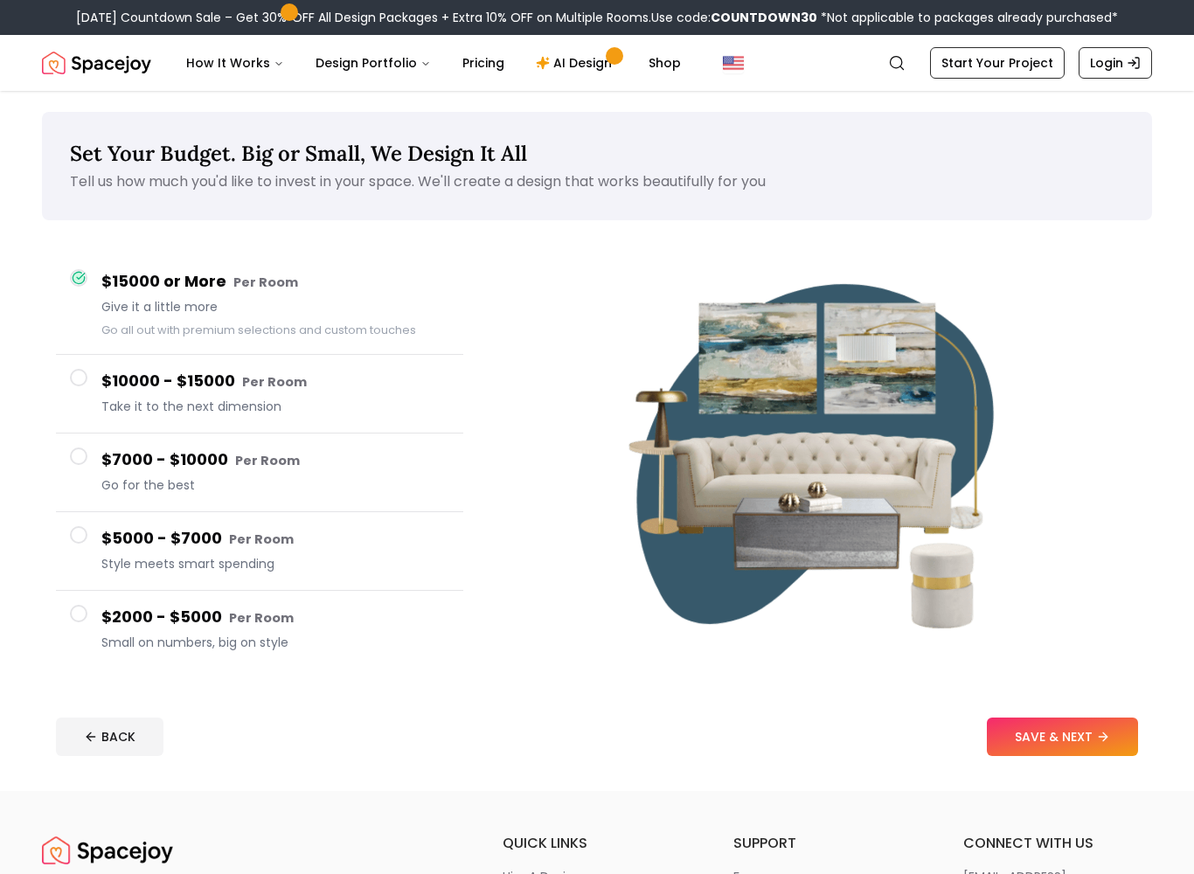
click at [1098, 733] on button "SAVE & NEXT" at bounding box center [1062, 736] width 151 height 38
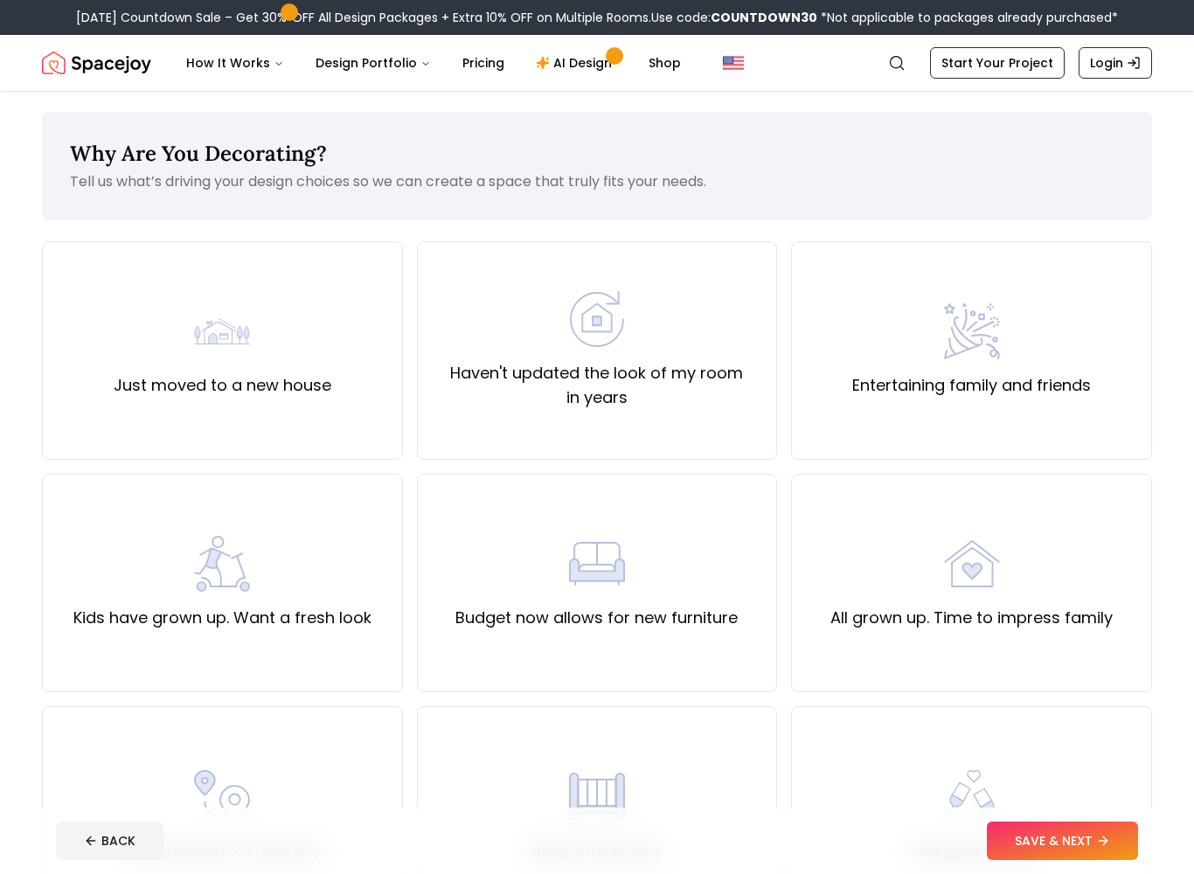
click at [677, 583] on div "Budget now allows for new furniture" at bounding box center [596, 583] width 282 height 94
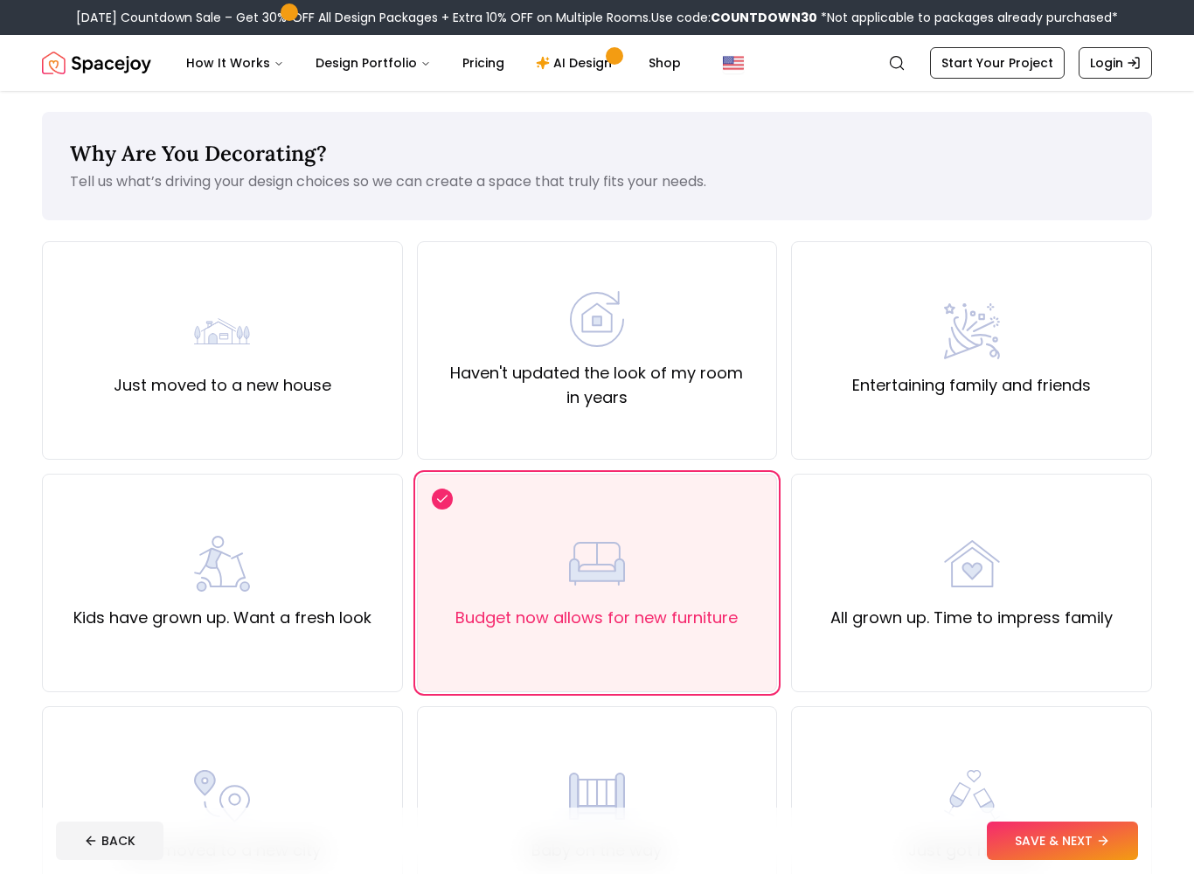
click at [695, 410] on div "Haven't updated the look of my room in years" at bounding box center [597, 350] width 361 height 218
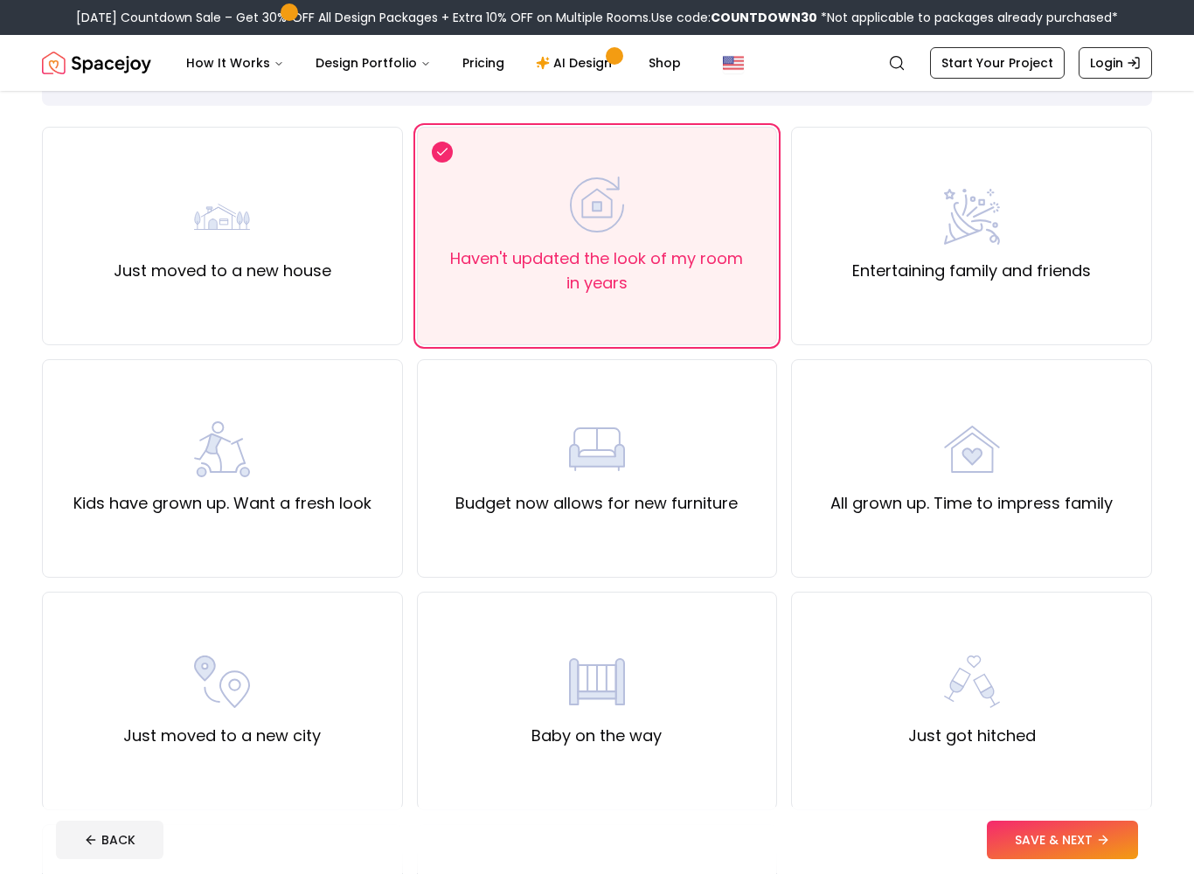
scroll to position [114, 0]
click at [1047, 753] on button "SAVE & NEXT" at bounding box center [1062, 840] width 151 height 38
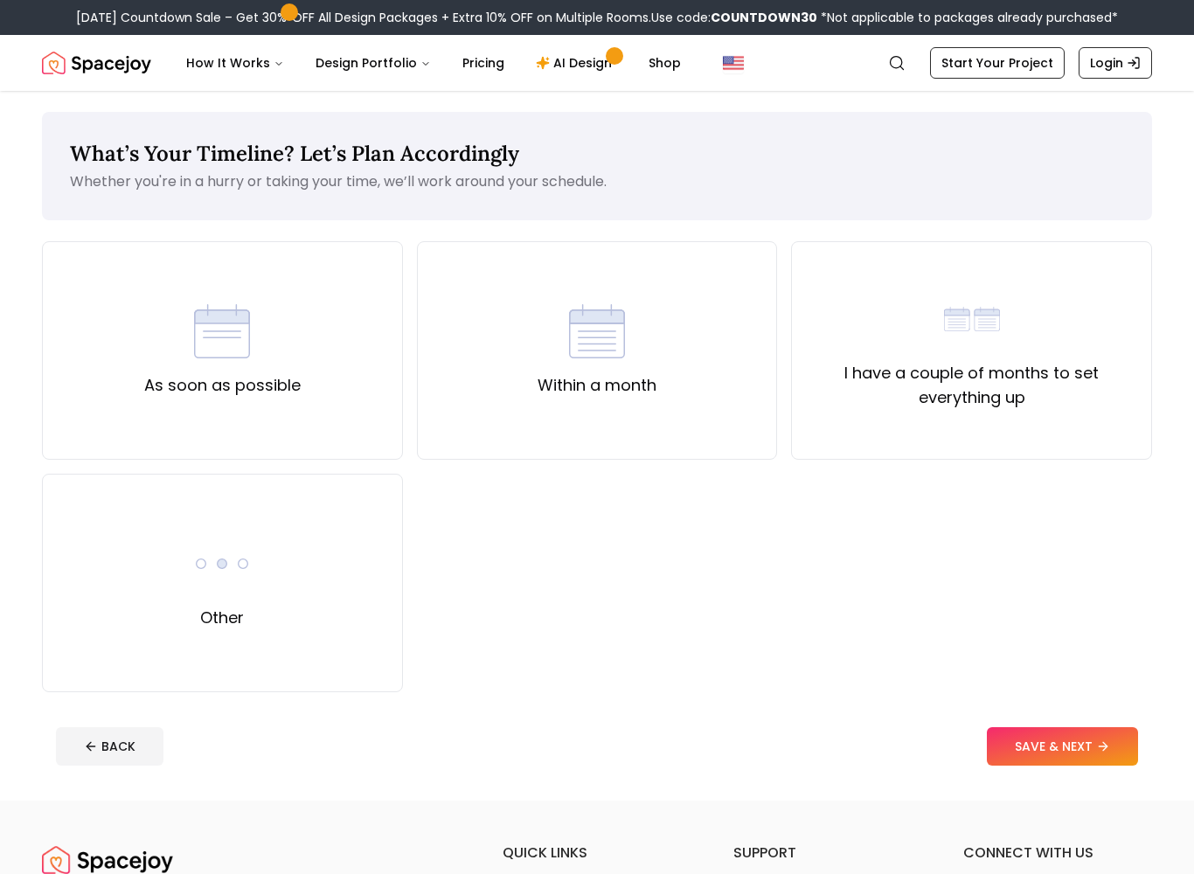
click at [326, 369] on div "As soon as possible" at bounding box center [222, 350] width 361 height 218
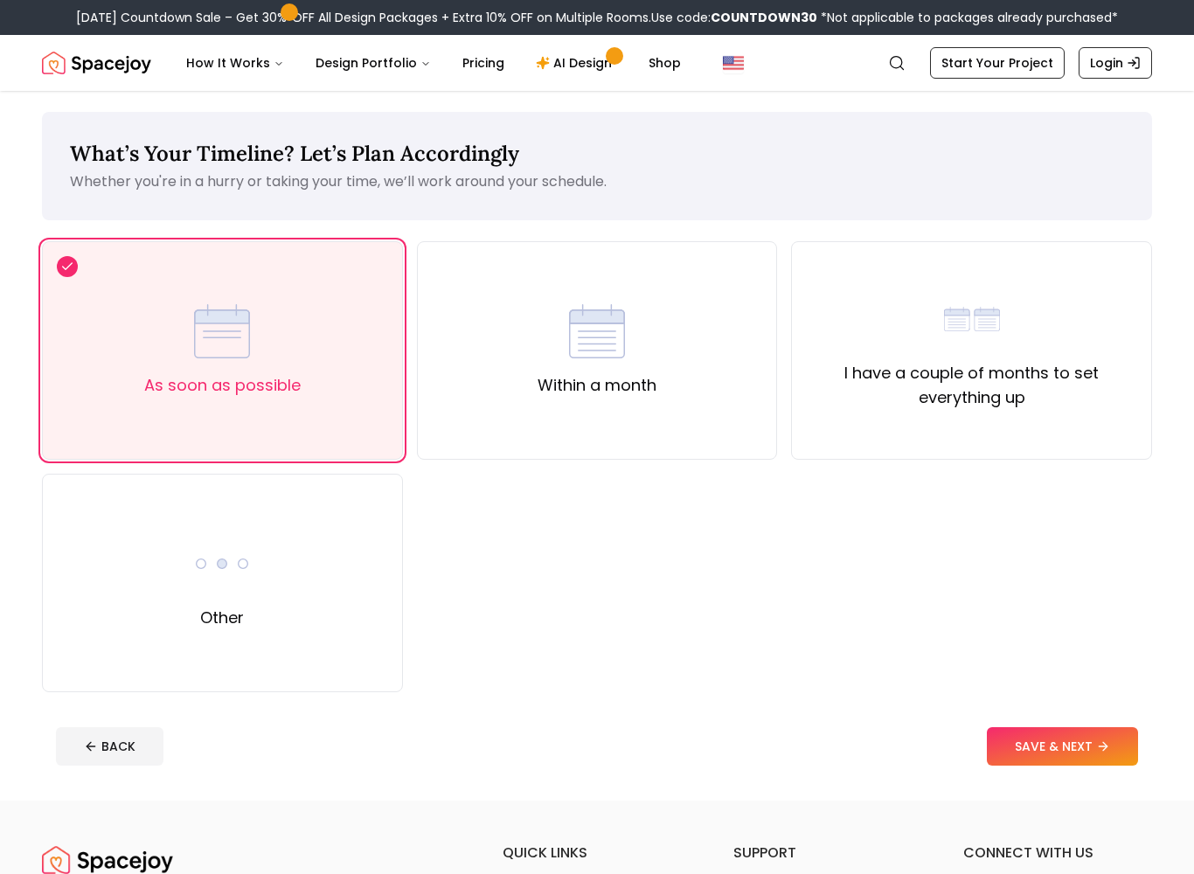
click at [1098, 753] on button "SAVE & NEXT" at bounding box center [1062, 746] width 151 height 38
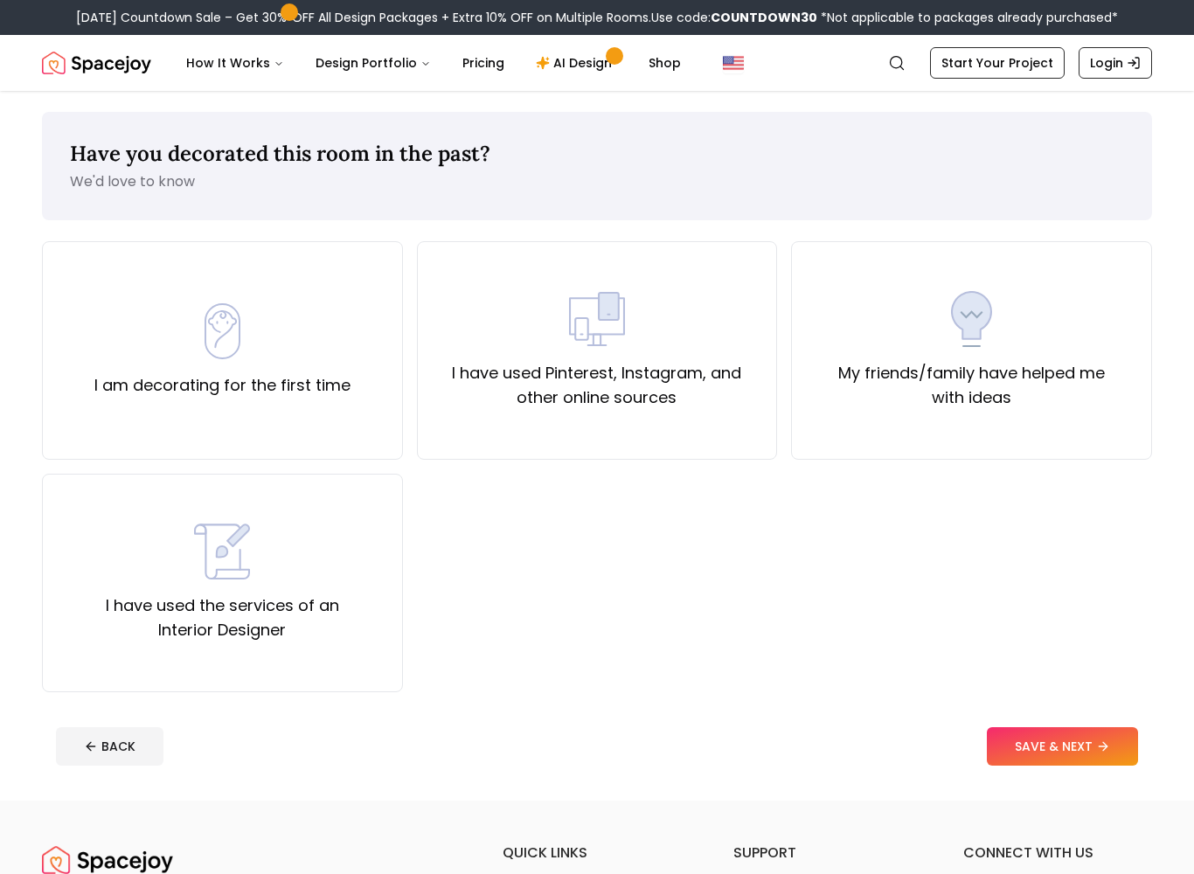
click at [300, 612] on label "I have used the services of an Interior Designer" at bounding box center [222, 617] width 331 height 49
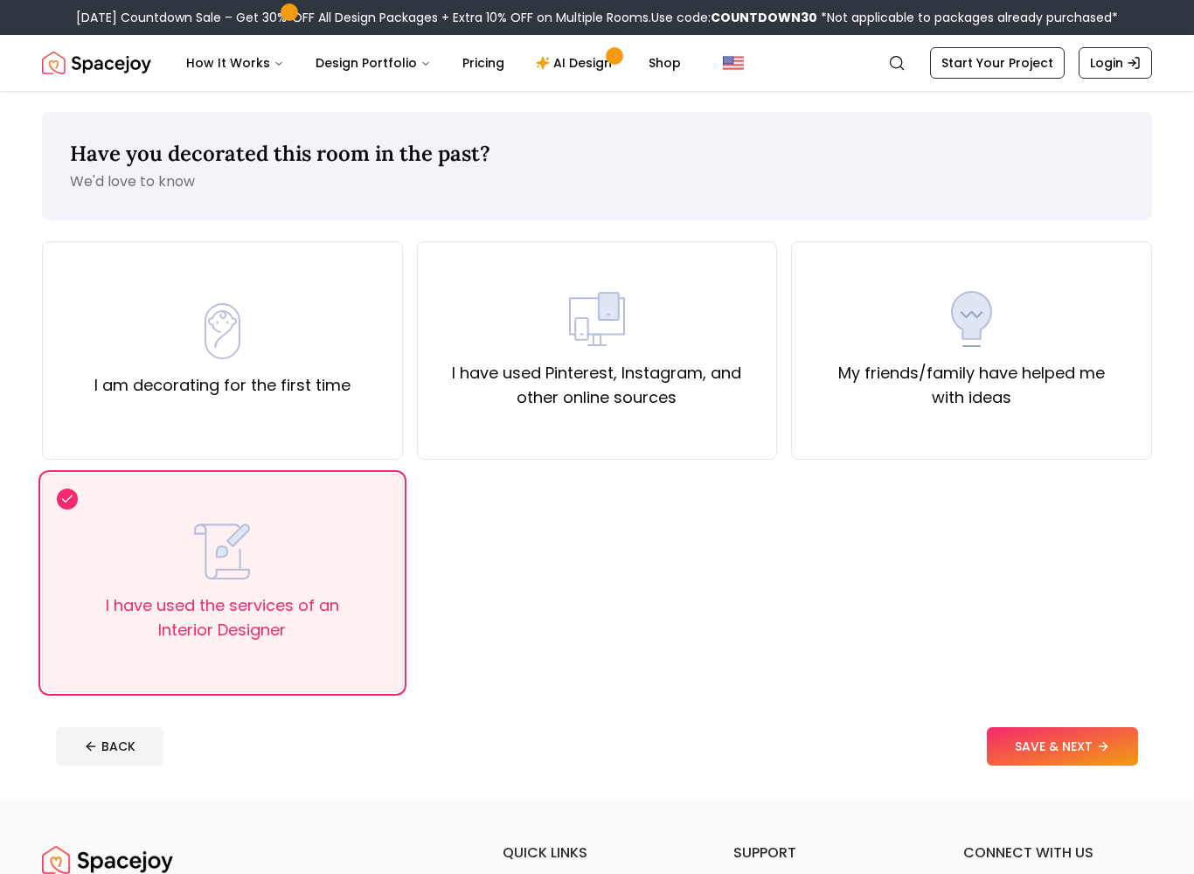
click at [1050, 746] on button "SAVE & NEXT" at bounding box center [1062, 746] width 151 height 38
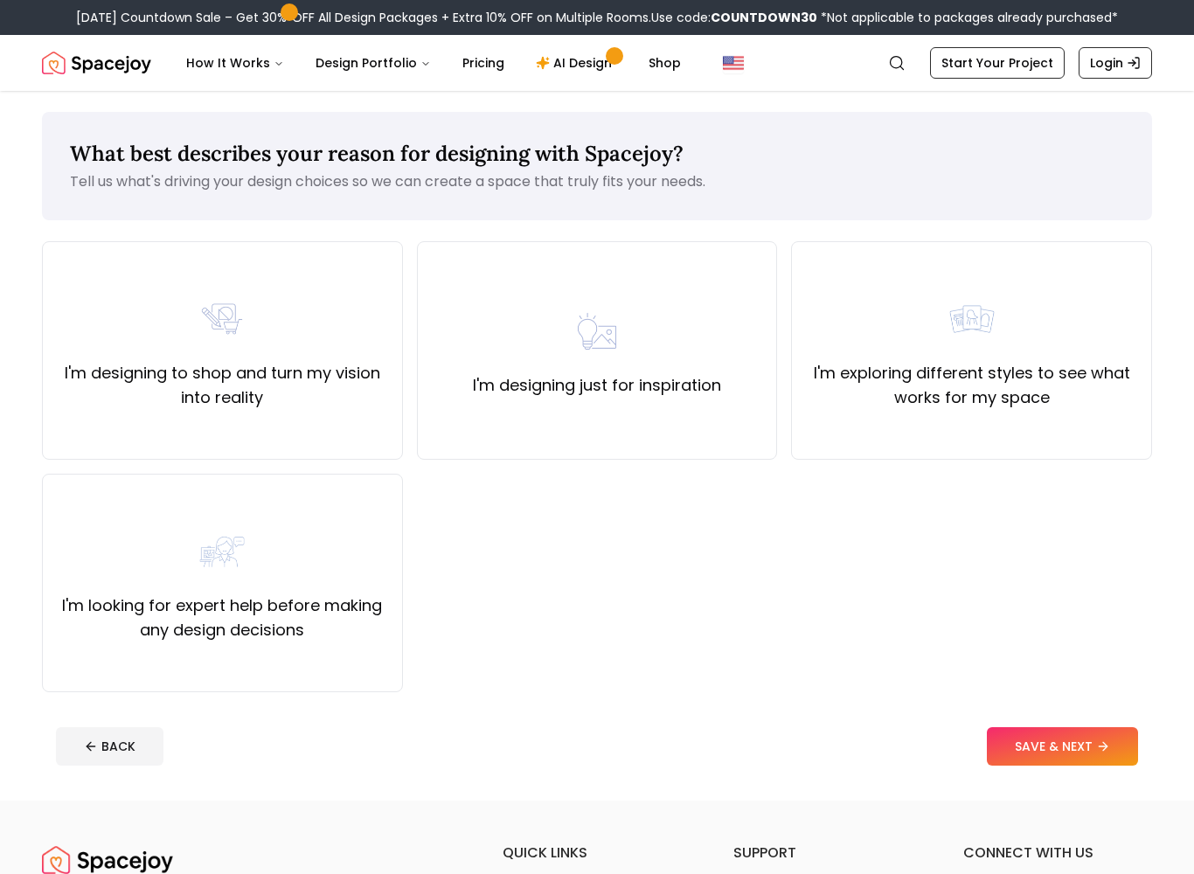
click at [689, 386] on label "I'm designing just for inspiration" at bounding box center [597, 385] width 248 height 24
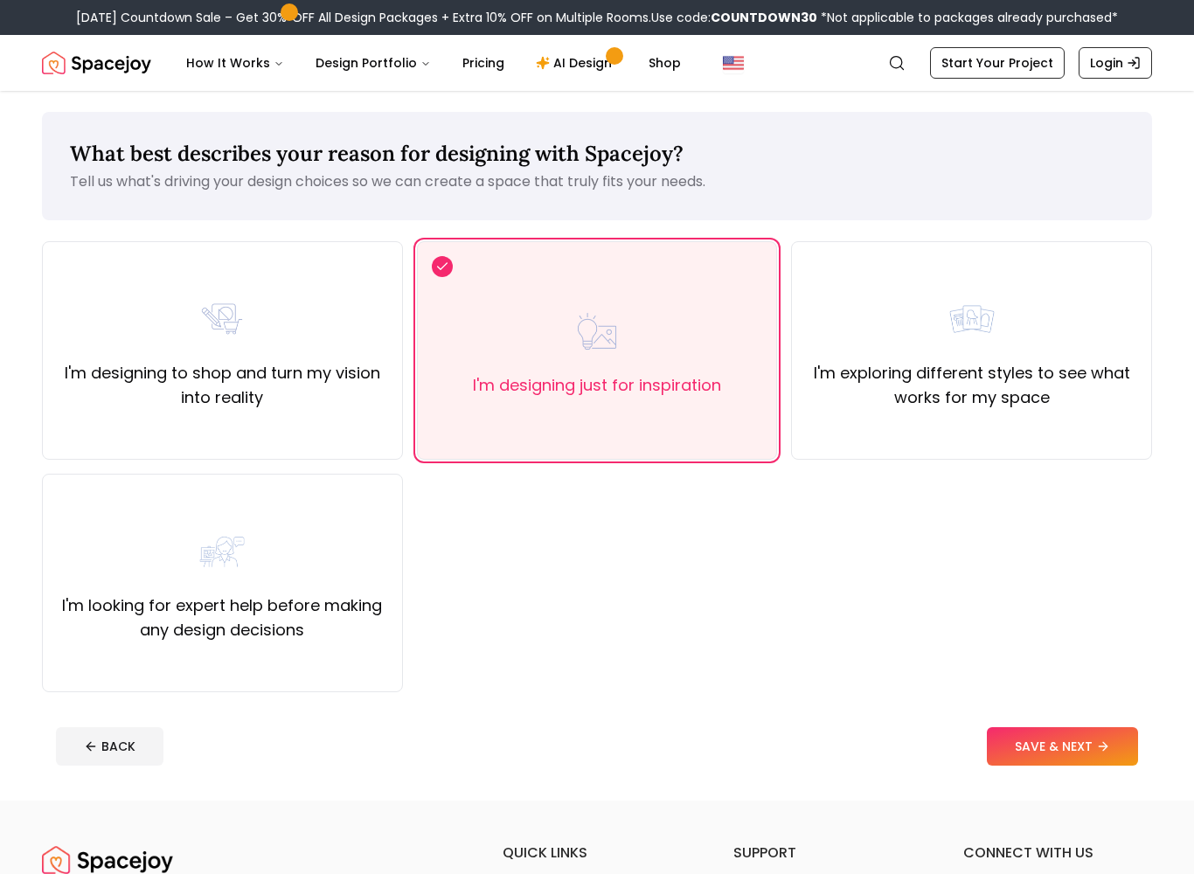
click at [1059, 746] on button "SAVE & NEXT" at bounding box center [1062, 746] width 151 height 38
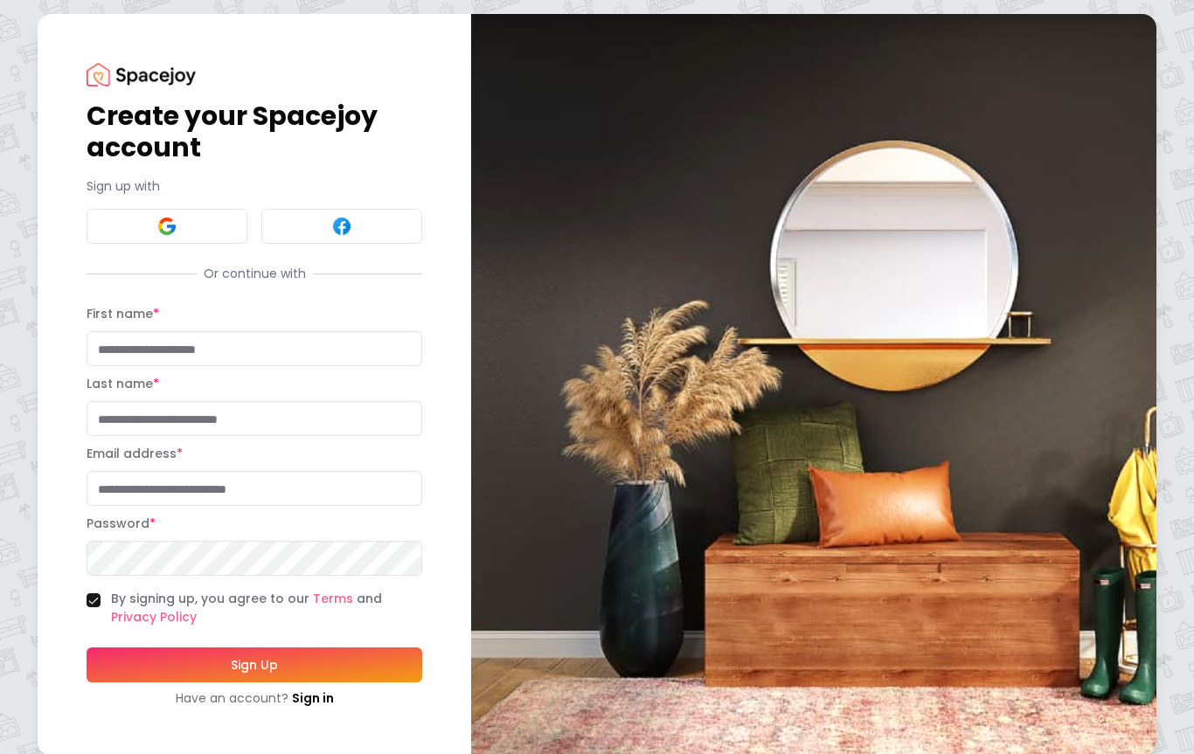
scroll to position [16, 0]
